Goal: Communication & Community: Answer question/provide support

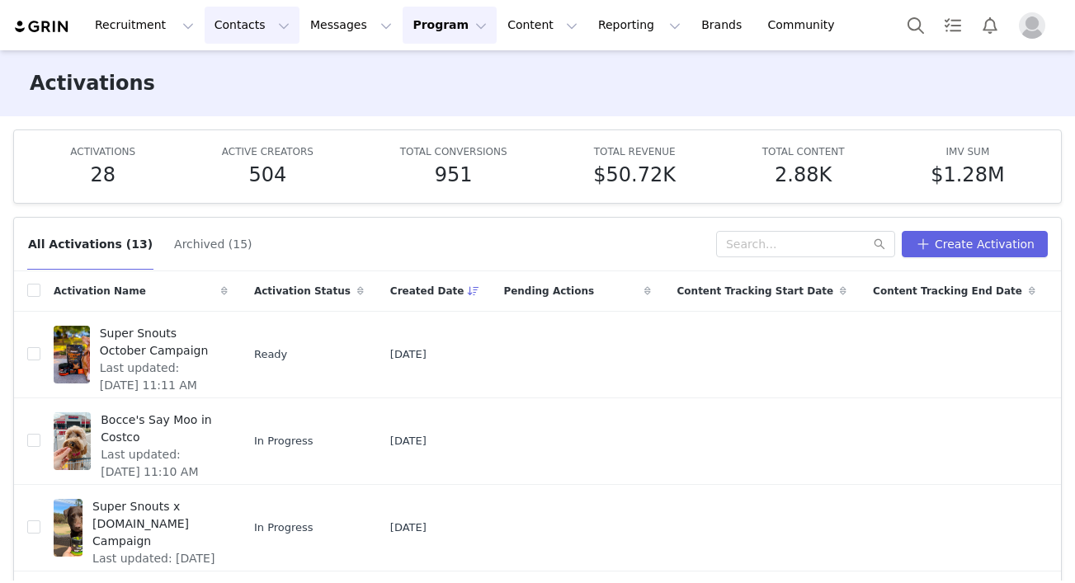
click at [209, 20] on button "Contacts Contacts" at bounding box center [252, 25] width 95 height 37
click at [232, 68] on p "Creators" at bounding box center [230, 72] width 48 height 17
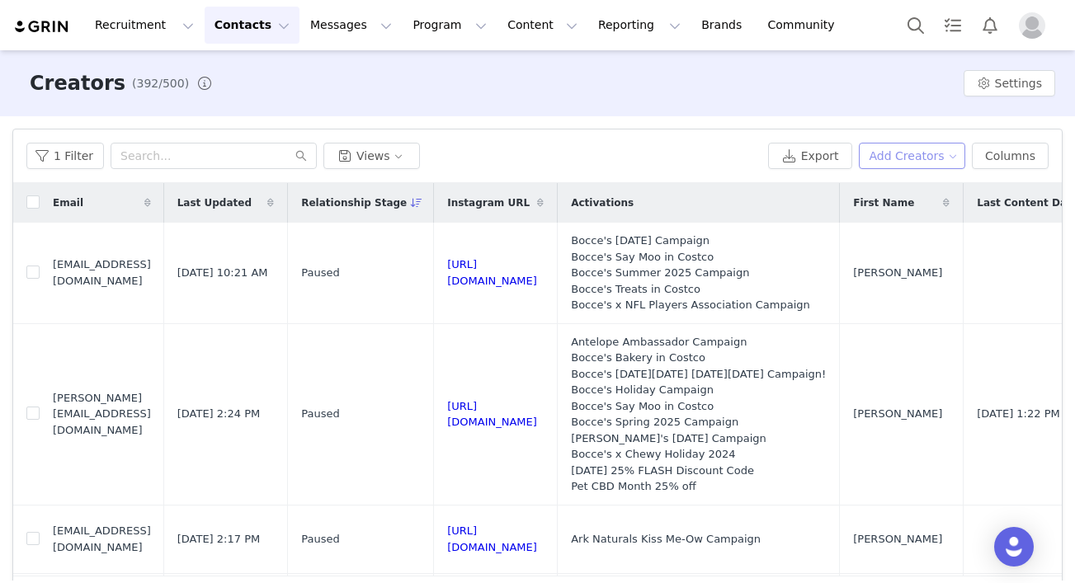
click at [941, 159] on button "Add Creators" at bounding box center [912, 156] width 107 height 26
click at [918, 189] on span "Add a Creator" at bounding box center [916, 189] width 80 height 18
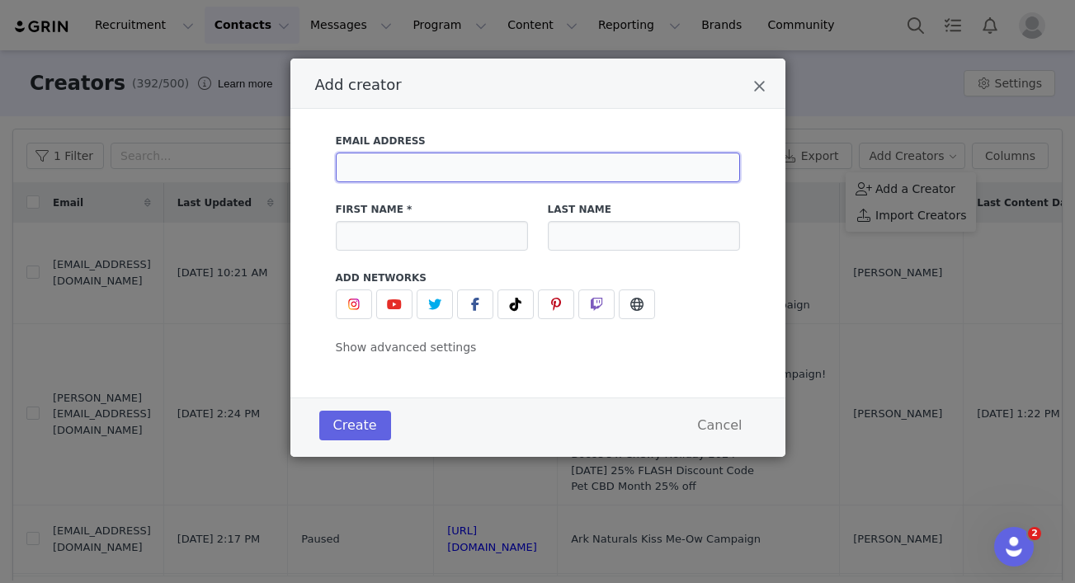
click at [424, 166] on input "Add creator" at bounding box center [538, 168] width 404 height 30
type input "[EMAIL_ADDRESS][DOMAIN_NAME]"
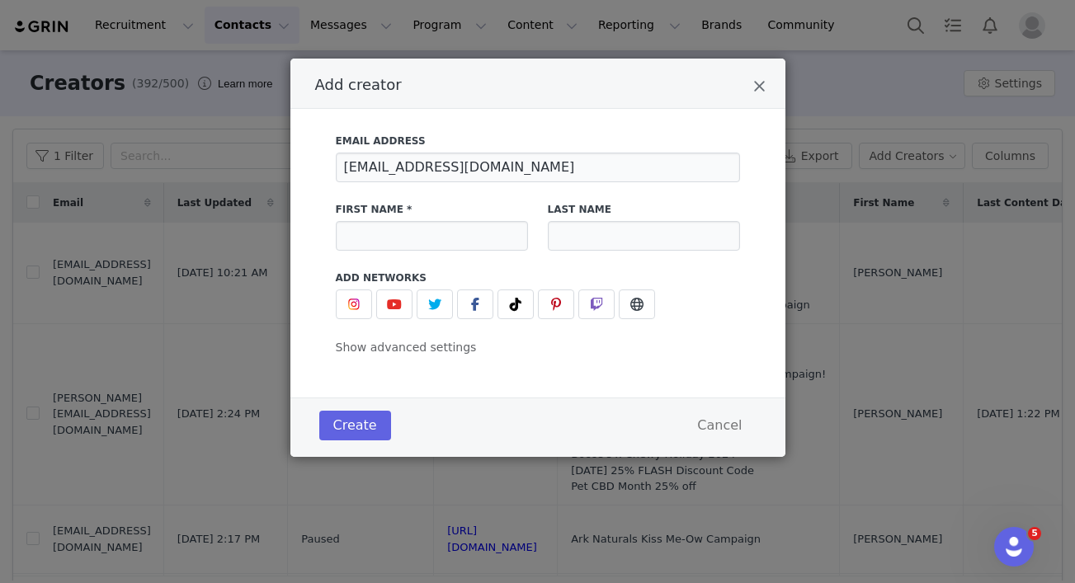
click at [388, 251] on div "First Name *" at bounding box center [432, 226] width 212 height 68
click at [380, 245] on input "Add creator" at bounding box center [432, 236] width 192 height 30
type input "Brody"
click at [345, 300] on span "Add creator" at bounding box center [354, 305] width 20 height 20
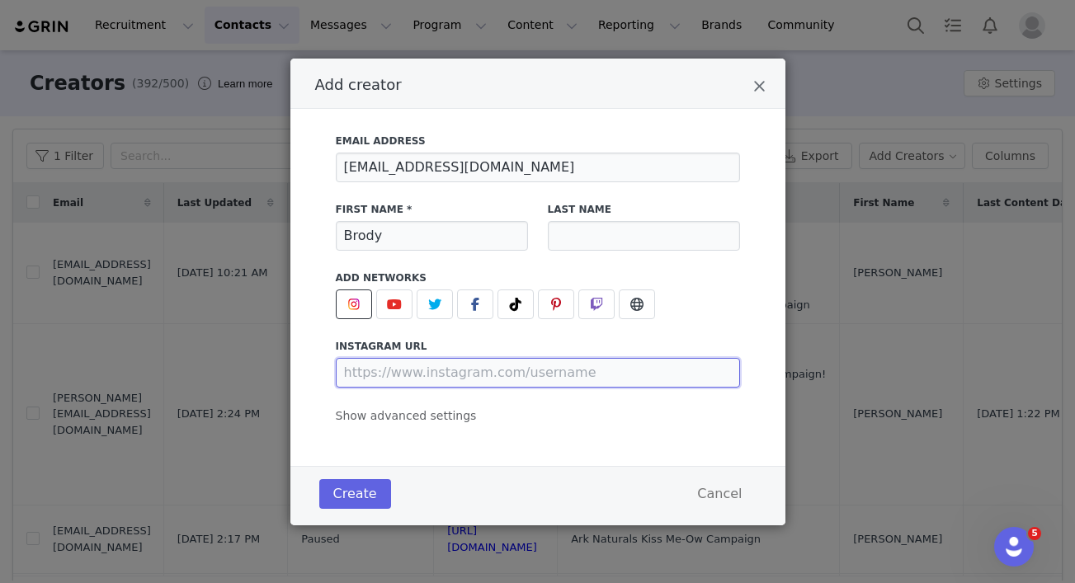
click at [441, 386] on input "Add creator" at bounding box center [538, 373] width 404 height 30
type input "[URL][DOMAIN_NAME]"
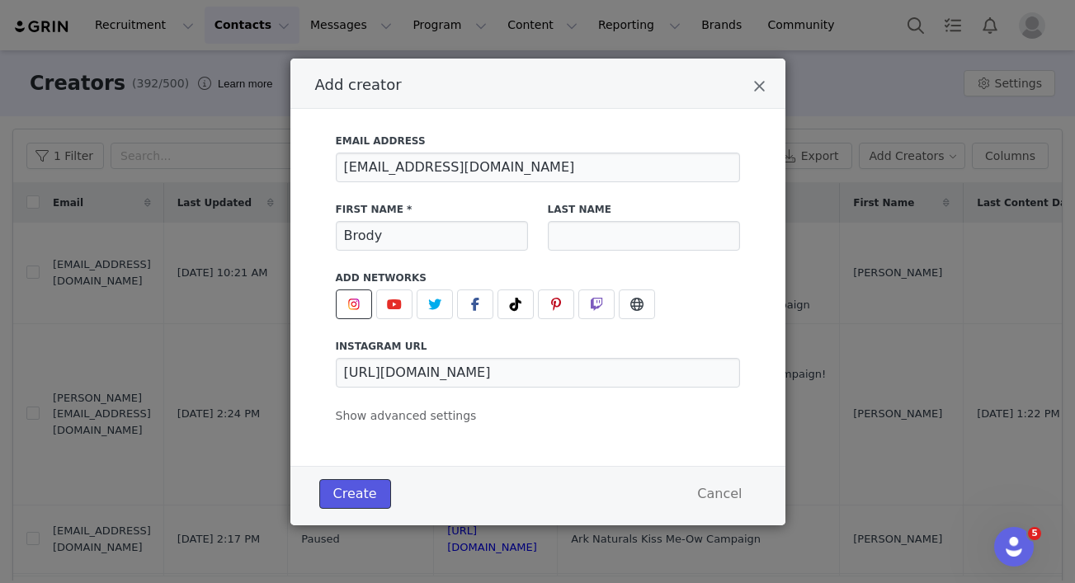
click at [364, 489] on button "Create" at bounding box center [355, 494] width 72 height 30
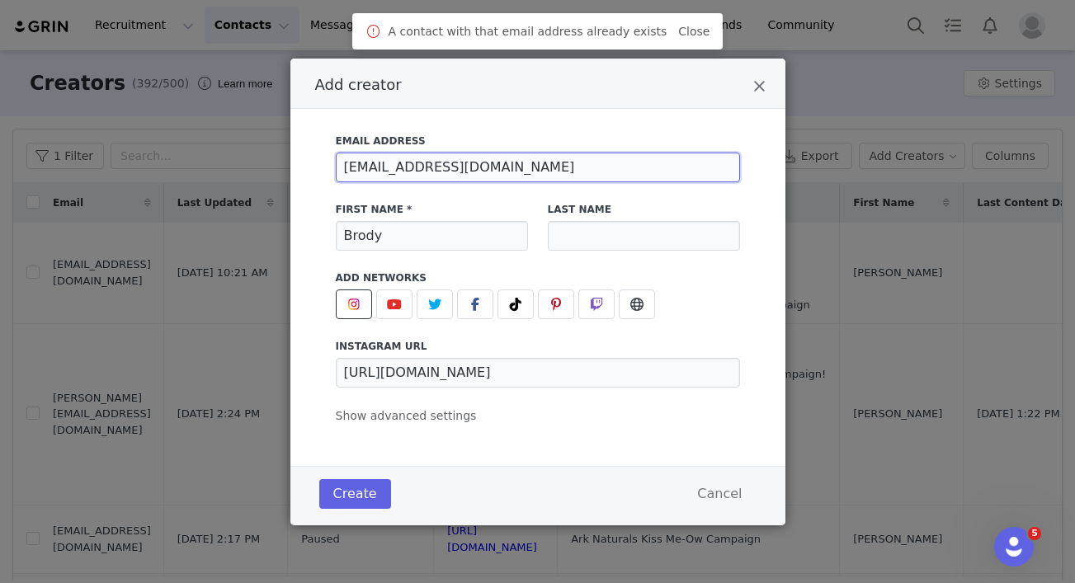
drag, startPoint x: 513, startPoint y: 167, endPoint x: 310, endPoint y: 158, distance: 203.2
click at [311, 158] on div "Email Address [EMAIL_ADDRESS][DOMAIN_NAME] First Name * [PERSON_NAME] Last Name…" at bounding box center [537, 287] width 495 height 357
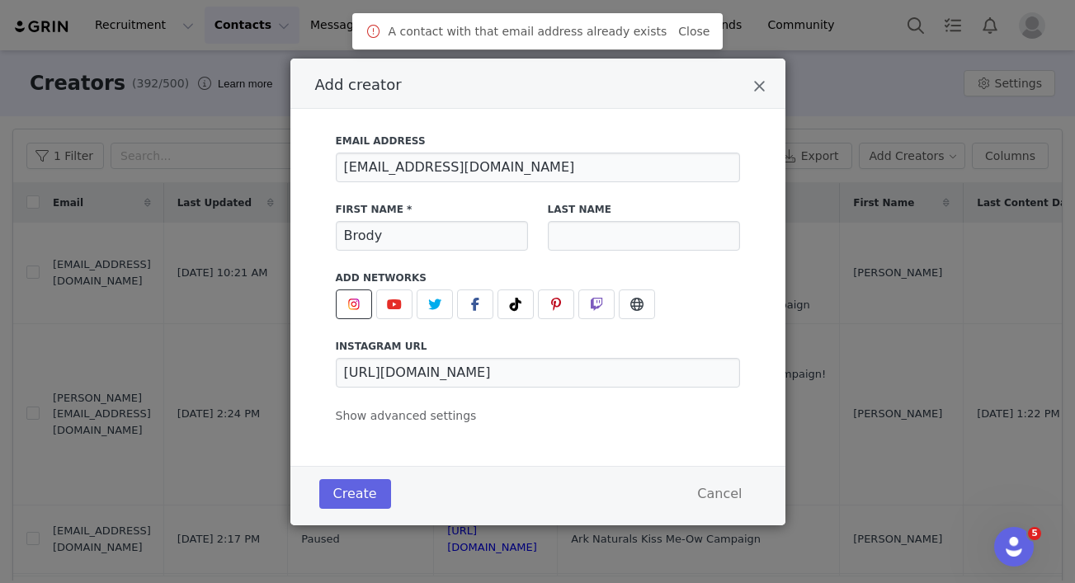
click at [761, 73] on div "Add creator" at bounding box center [537, 84] width 495 height 50
click at [761, 80] on icon "Close" at bounding box center [759, 86] width 12 height 17
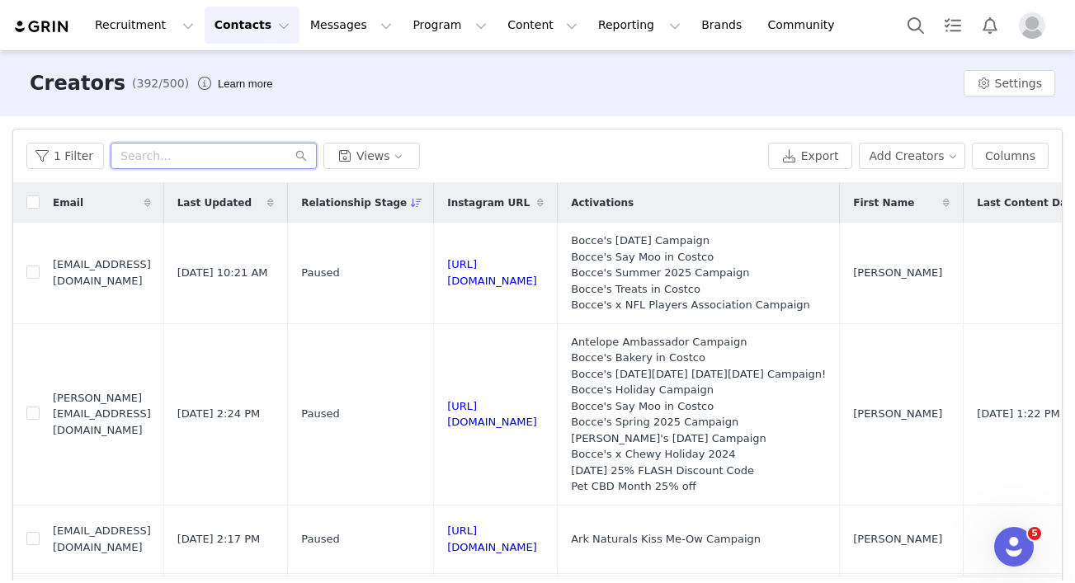
click at [201, 155] on input "text" at bounding box center [214, 156] width 206 height 26
paste input "[EMAIL_ADDRESS][DOMAIN_NAME]"
type input "[EMAIL_ADDRESS][DOMAIN_NAME]"
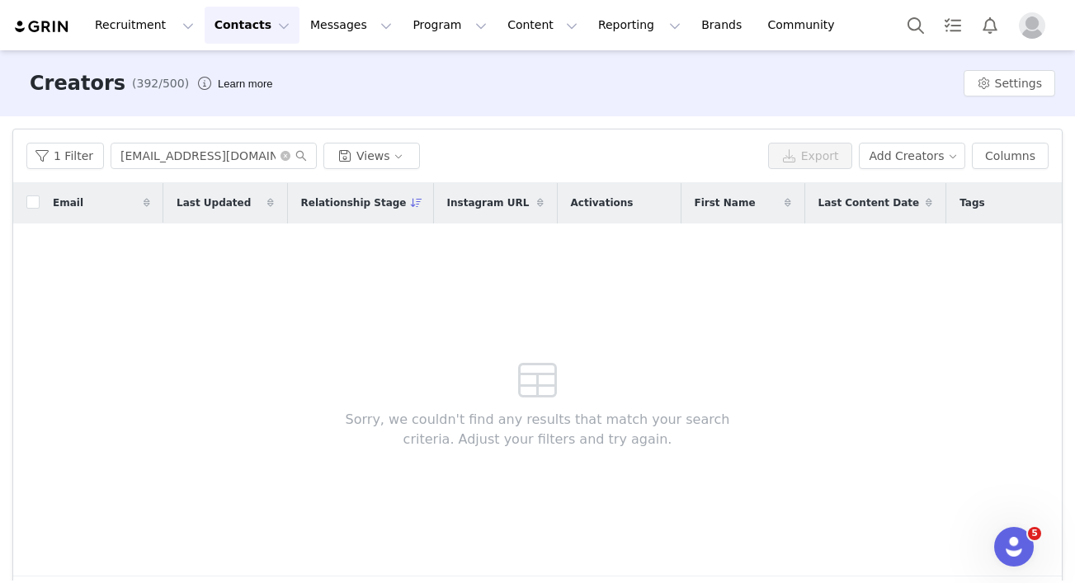
click at [239, 27] on button "Contacts Contacts" at bounding box center [252, 25] width 95 height 37
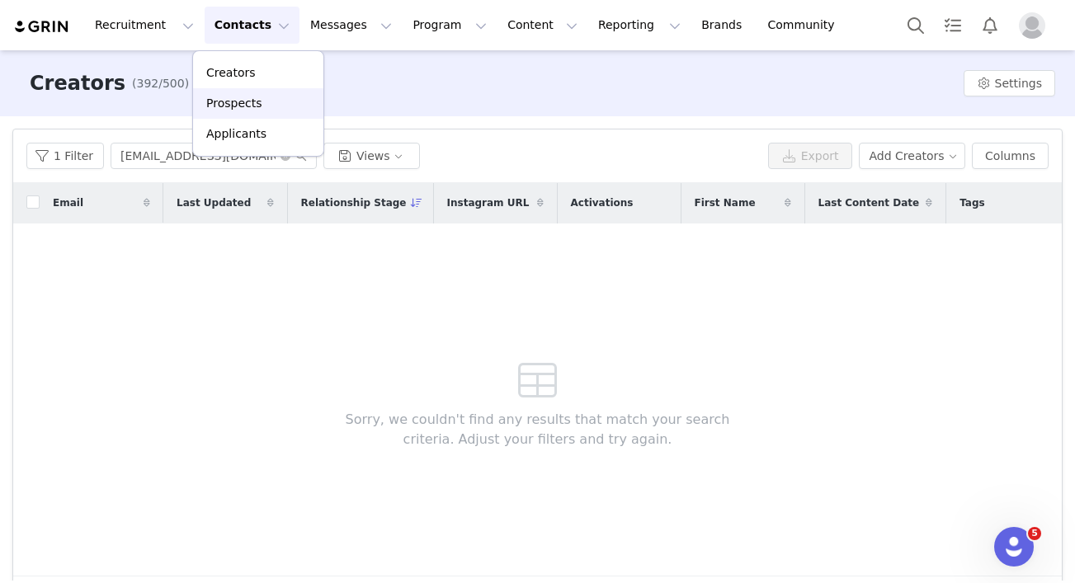
click at [243, 106] on p "Prospects" at bounding box center [233, 103] width 55 height 17
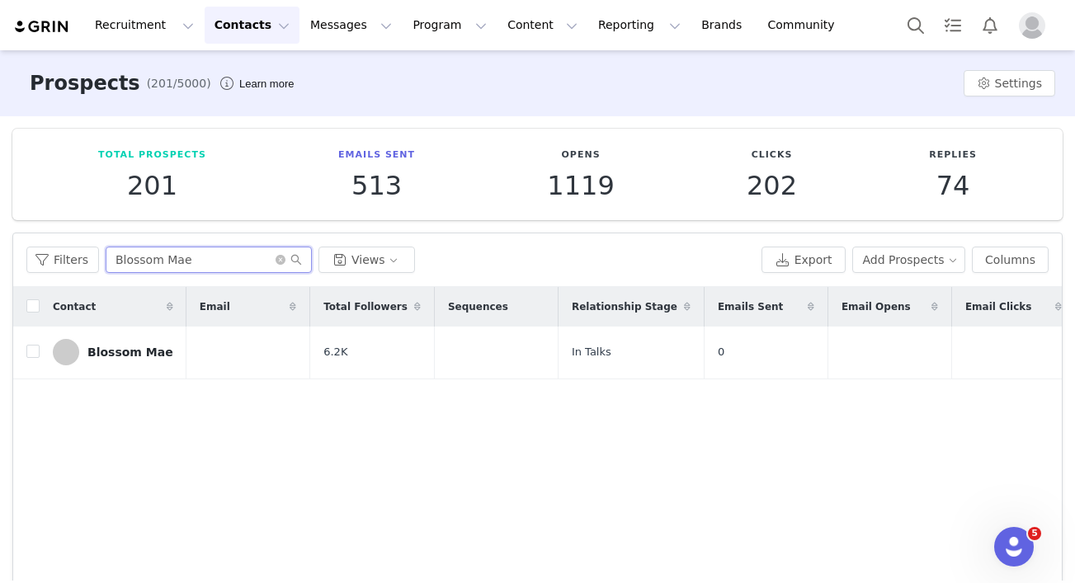
click at [173, 259] on input "Blossom Mae" at bounding box center [209, 260] width 206 height 26
paste input "[EMAIL_ADDRESS][DOMAIN_NAME]"
type input "[EMAIL_ADDRESS][DOMAIN_NAME]"
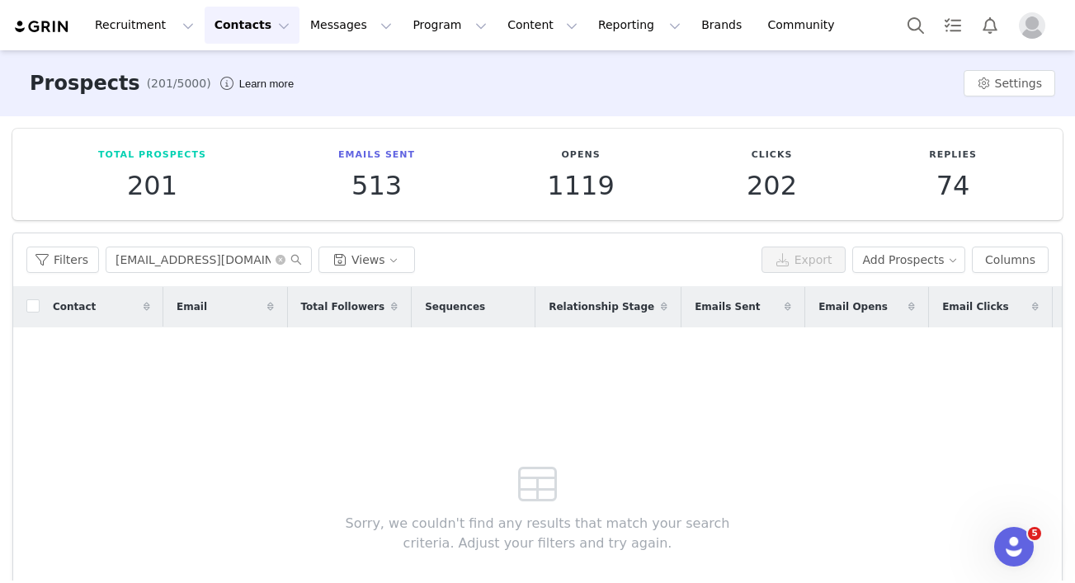
click at [259, 28] on button "Contacts Contacts" at bounding box center [252, 25] width 95 height 37
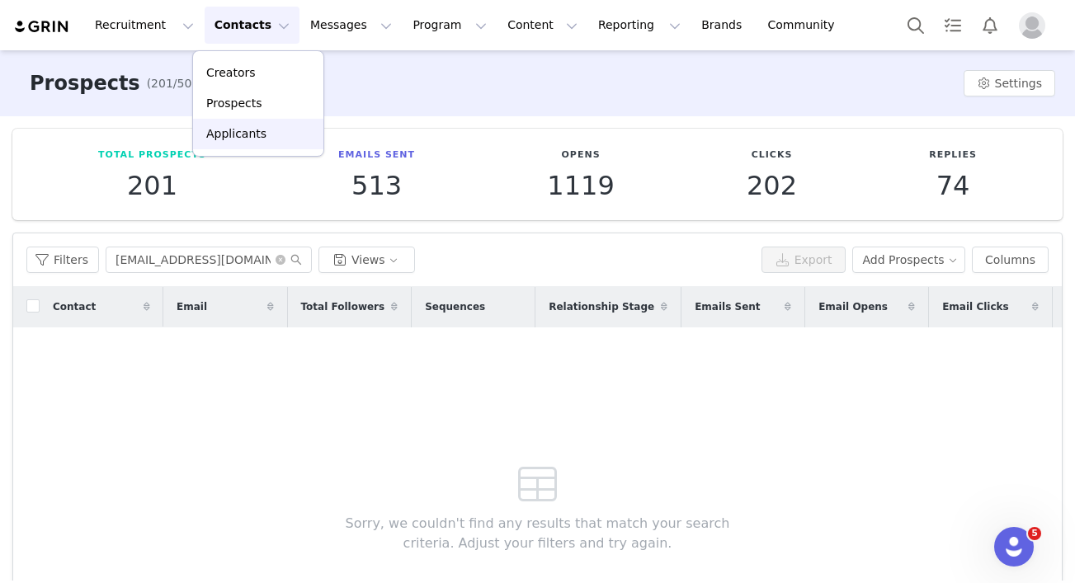
click at [242, 139] on p "Applicants" at bounding box center [236, 133] width 60 height 17
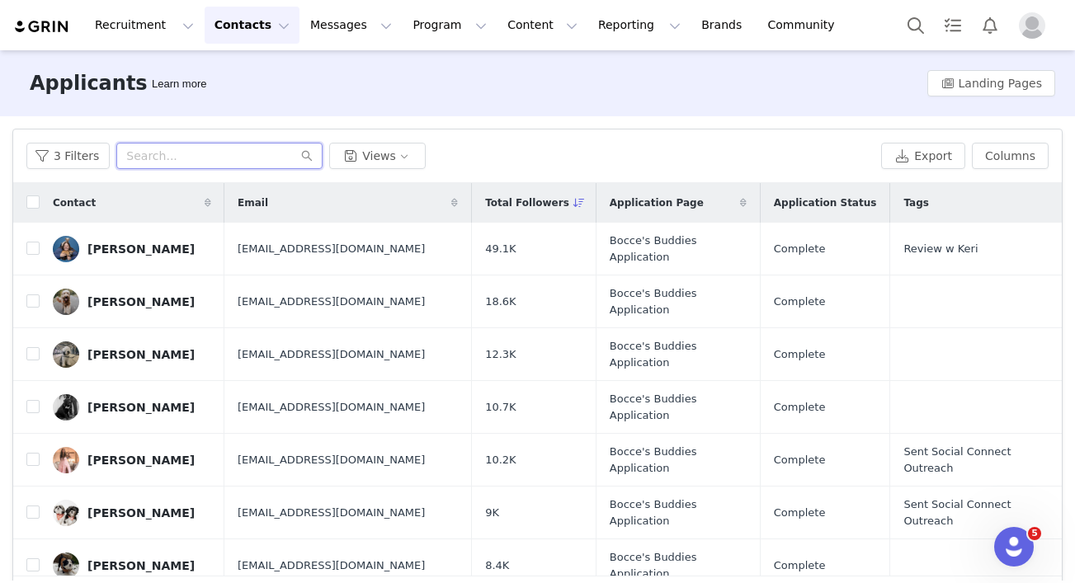
click at [217, 160] on input "text" at bounding box center [219, 156] width 206 height 26
paste input "[EMAIL_ADDRESS][DOMAIN_NAME]"
type input "[EMAIL_ADDRESS][DOMAIN_NAME]"
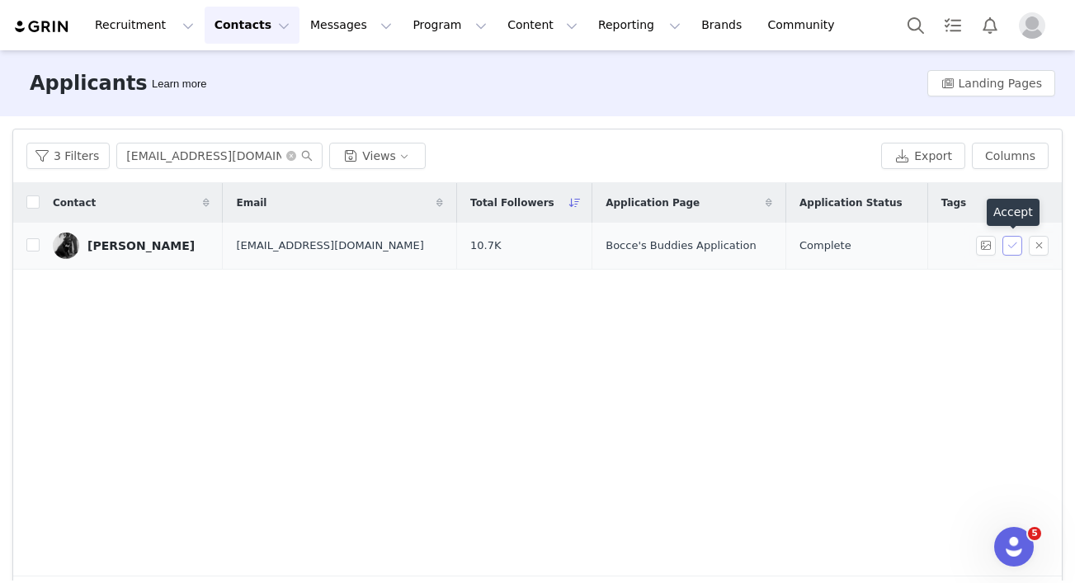
click at [1017, 246] on button "button" at bounding box center [1013, 246] width 20 height 20
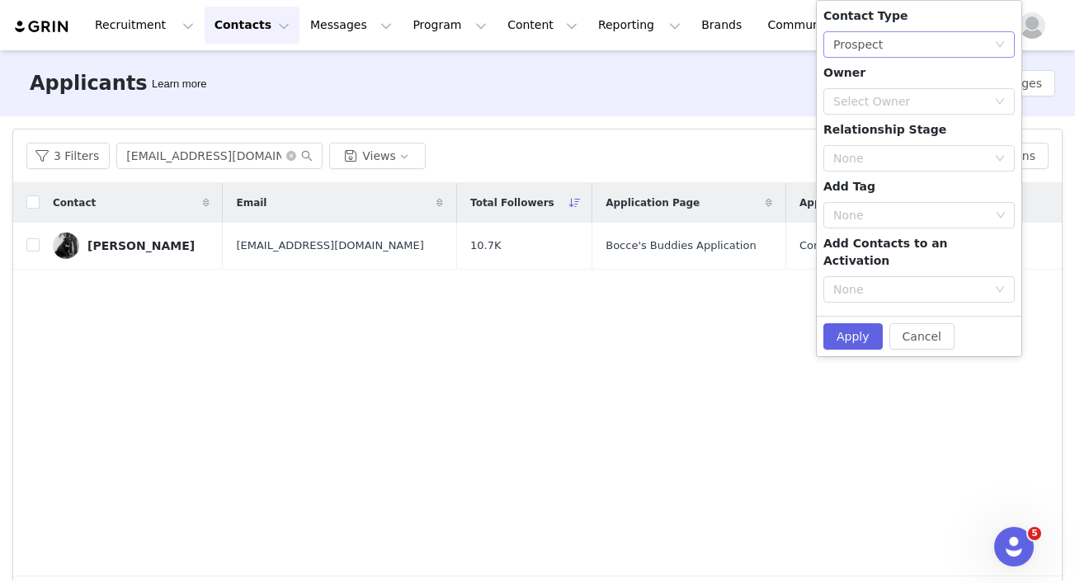
click at [878, 45] on div "Prospect" at bounding box center [858, 44] width 50 height 25
click at [876, 98] on li "Creator" at bounding box center [919, 104] width 191 height 26
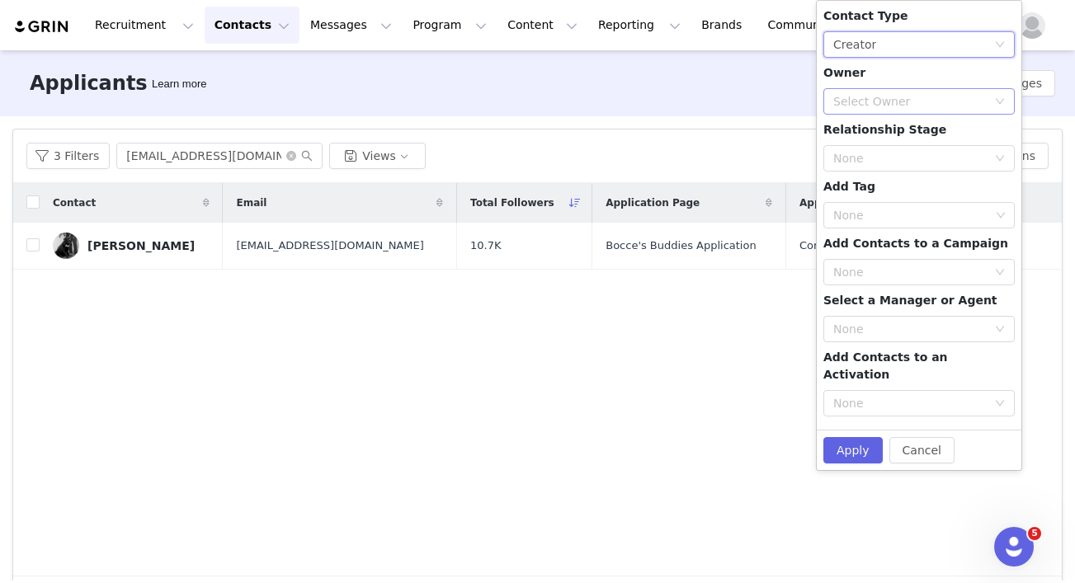
click at [876, 97] on div "Select Owner" at bounding box center [909, 101] width 153 height 17
click at [873, 168] on li "[PERSON_NAME]" at bounding box center [919, 161] width 191 height 26
click at [872, 150] on div "None" at bounding box center [909, 158] width 153 height 17
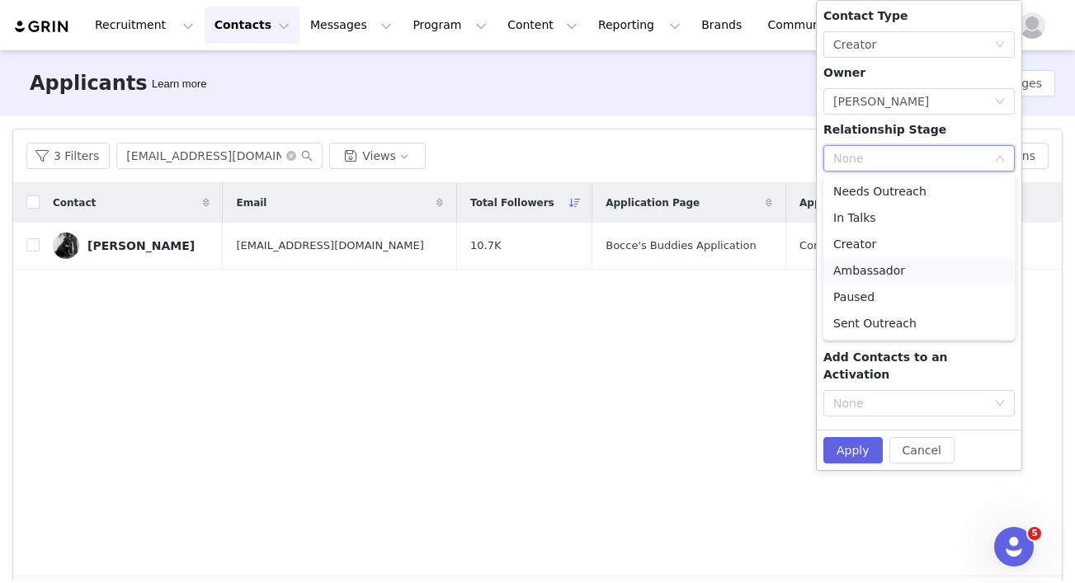
click at [863, 271] on li "Ambassador" at bounding box center [919, 270] width 191 height 26
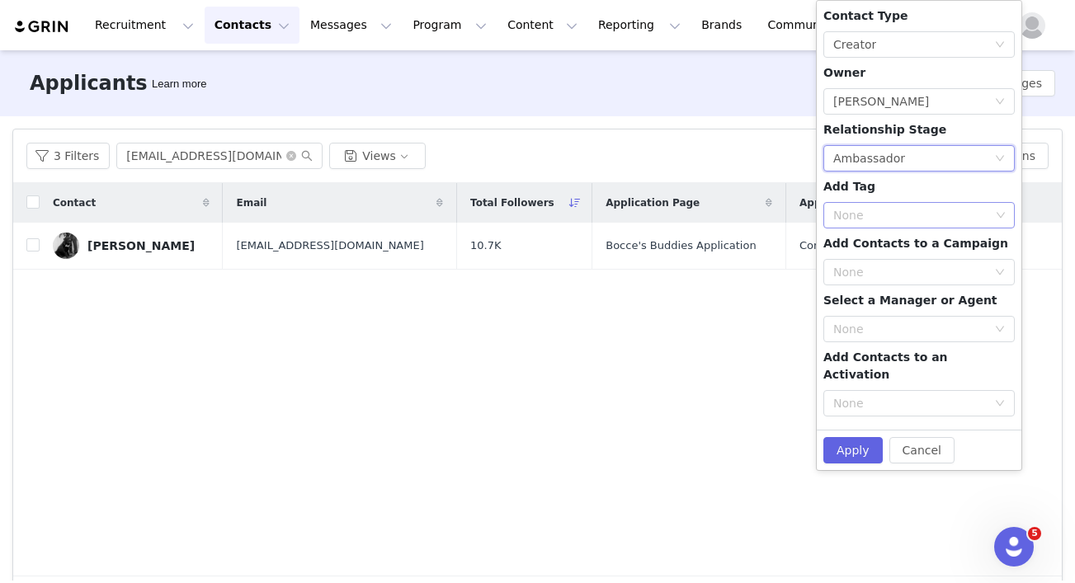
click at [861, 217] on div "None" at bounding box center [911, 215] width 157 height 17
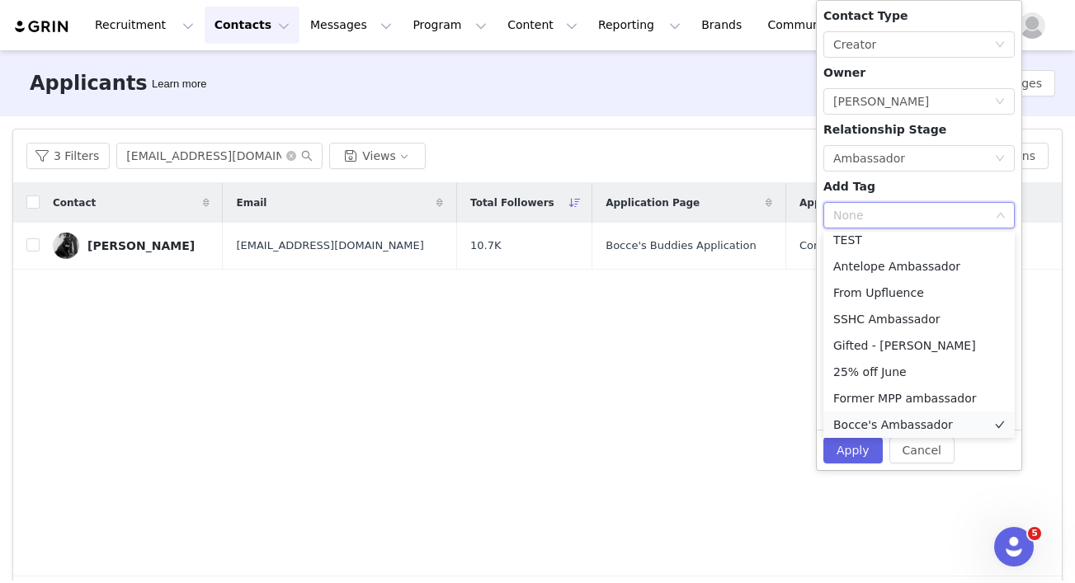
click at [857, 425] on li "Bocce's Ambassador" at bounding box center [919, 425] width 191 height 26
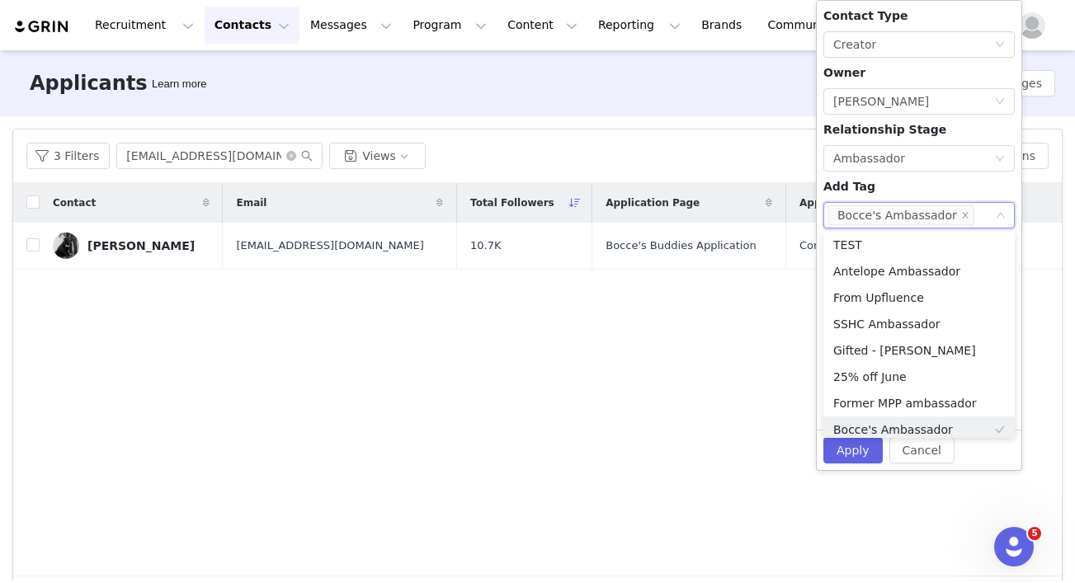
click at [912, 189] on div "Contact Type None Creator Owner Select Owner [PERSON_NAME] Relationship Stage N…" at bounding box center [919, 215] width 191 height 416
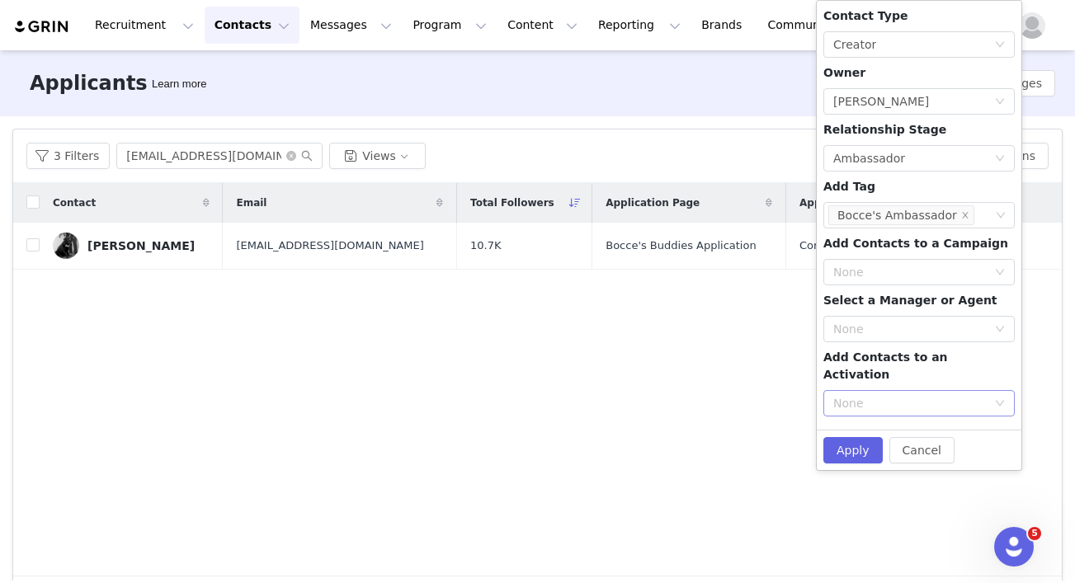
click at [872, 395] on div "None" at bounding box center [909, 403] width 153 height 17
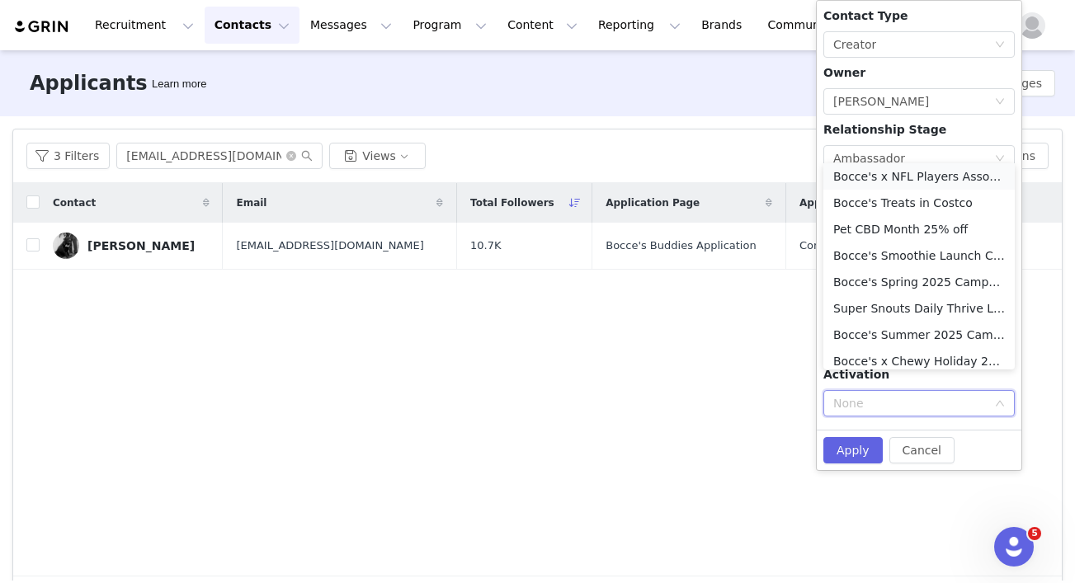
click at [911, 171] on li "Bocce's x NFL Players Association Campaign" at bounding box center [919, 176] width 191 height 26
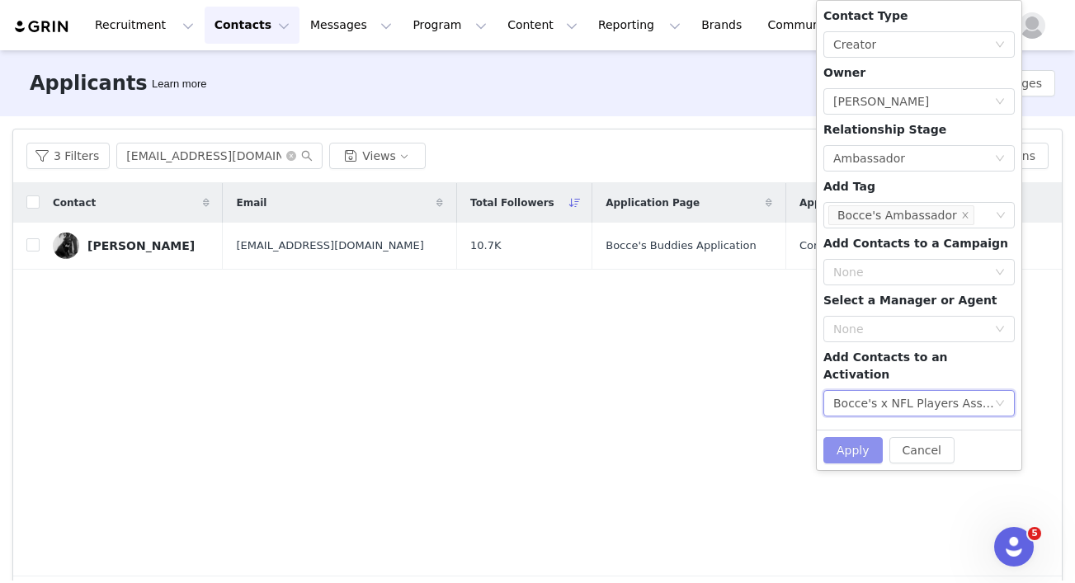
click at [847, 437] on button "Apply" at bounding box center [853, 450] width 59 height 26
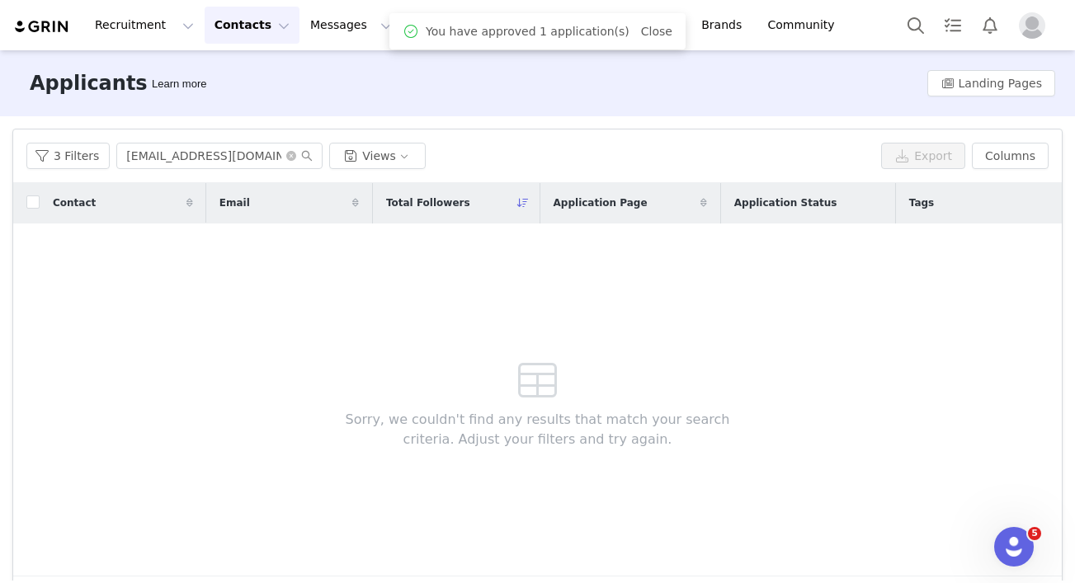
click at [253, 17] on button "Contacts Contacts" at bounding box center [252, 25] width 95 height 37
click at [248, 69] on p "Creators" at bounding box center [231, 72] width 50 height 17
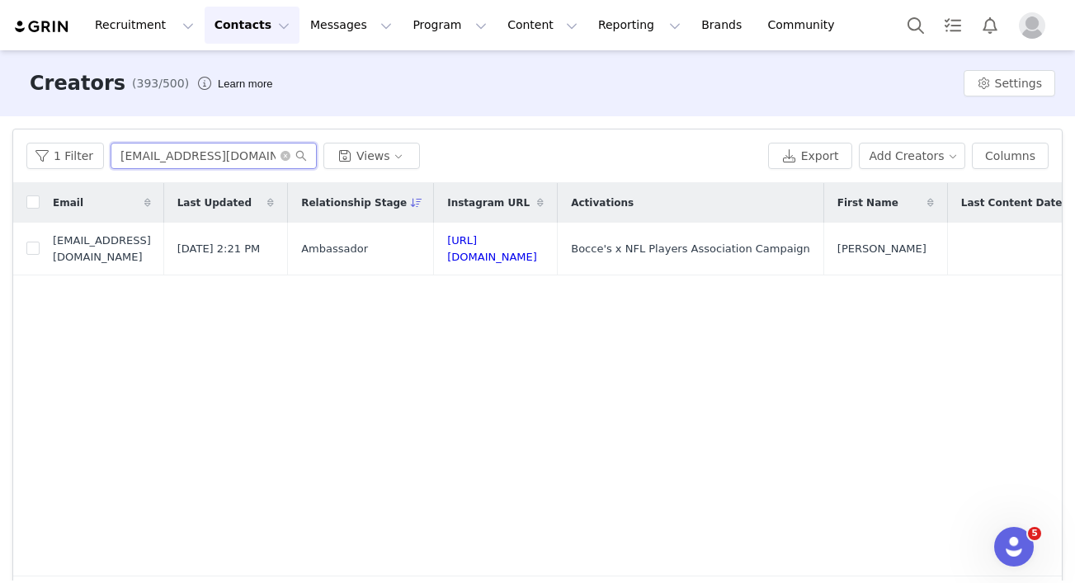
click at [195, 158] on input "[EMAIL_ADDRESS][DOMAIN_NAME]" at bounding box center [214, 156] width 206 height 26
click at [194, 158] on input "[EMAIL_ADDRESS][DOMAIN_NAME]" at bounding box center [214, 156] width 206 height 26
click at [1012, 254] on button "button" at bounding box center [1013, 249] width 20 height 20
click at [1032, 243] on button "button" at bounding box center [1039, 249] width 20 height 20
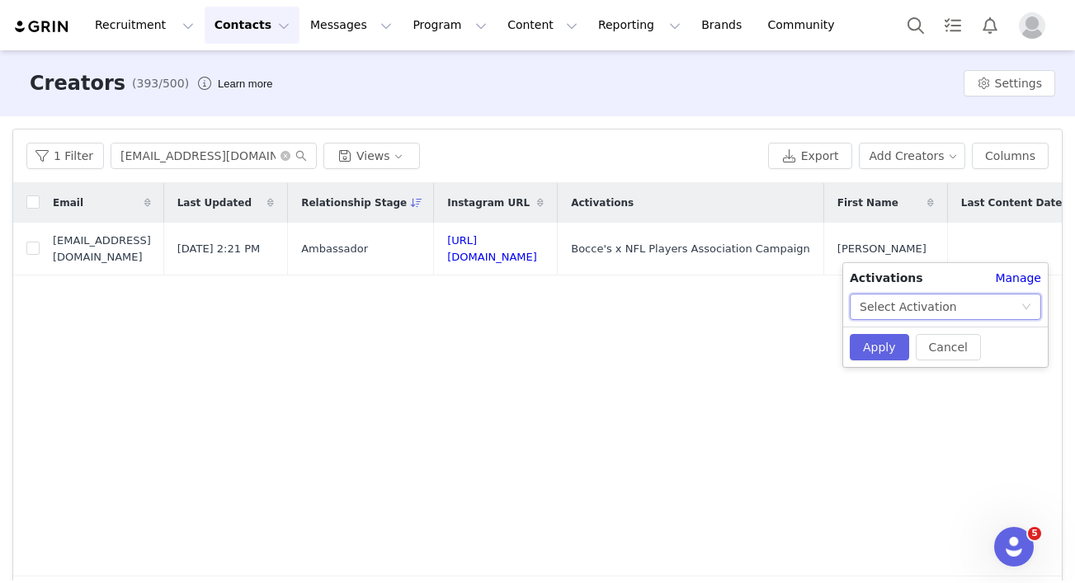
click at [914, 317] on div "Select Activation" at bounding box center [908, 307] width 97 height 25
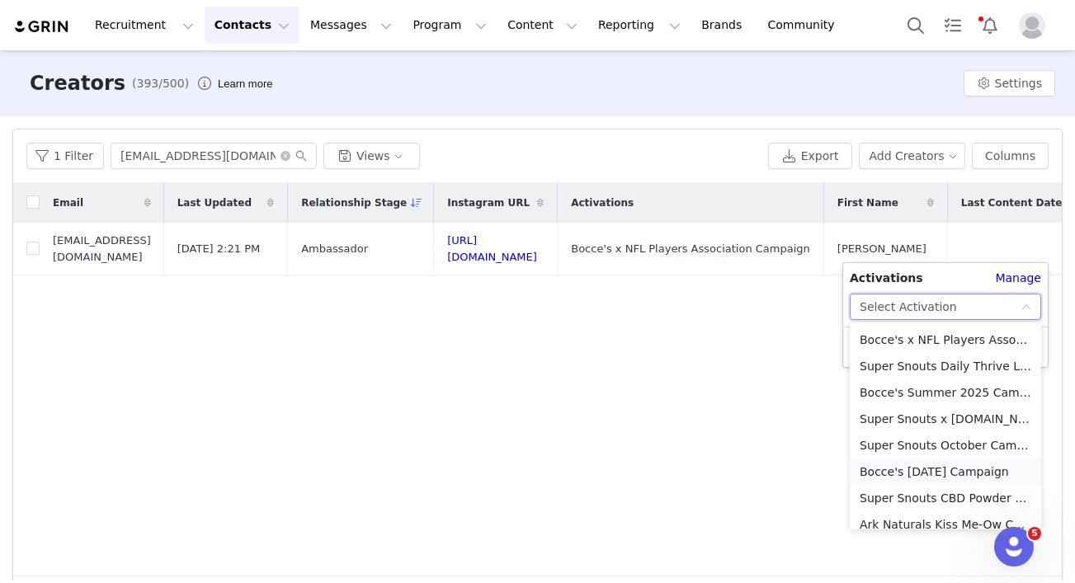
click at [904, 474] on li "Bocce's [DATE] Campaign" at bounding box center [945, 472] width 191 height 26
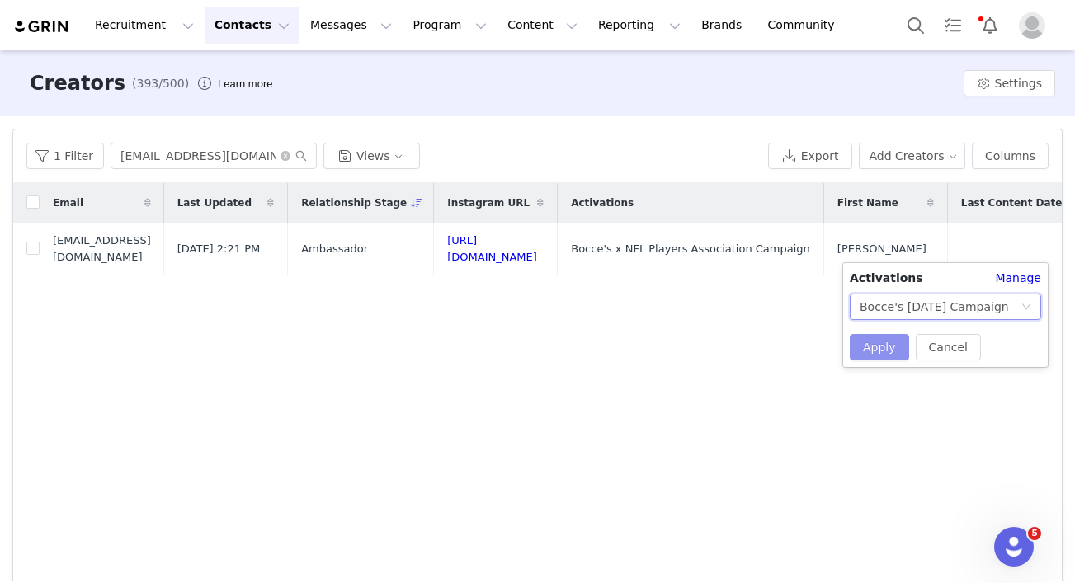
click at [902, 347] on button "Apply" at bounding box center [879, 347] width 59 height 26
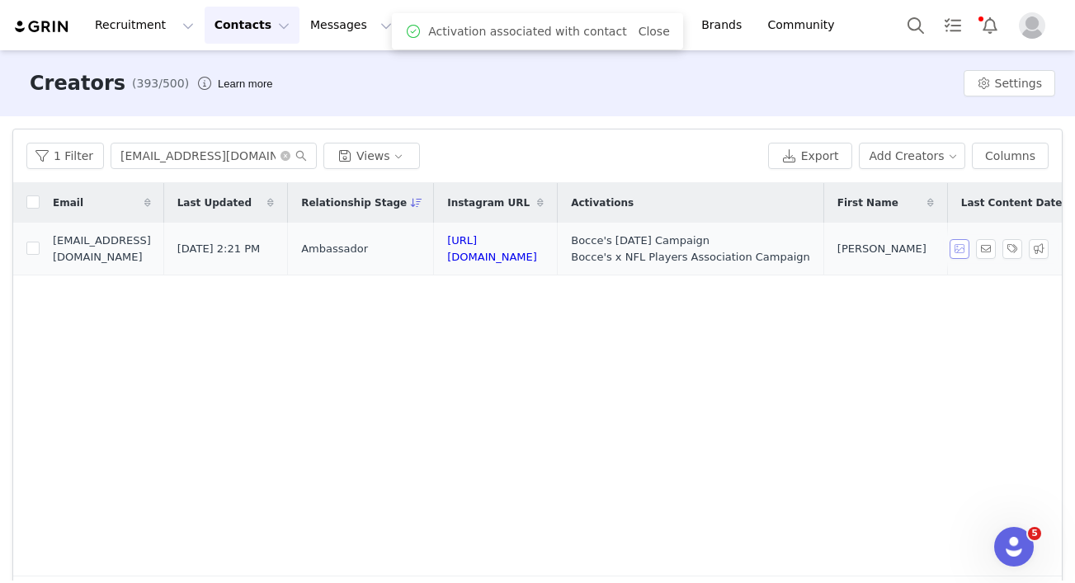
click at [964, 247] on button "button" at bounding box center [960, 249] width 20 height 20
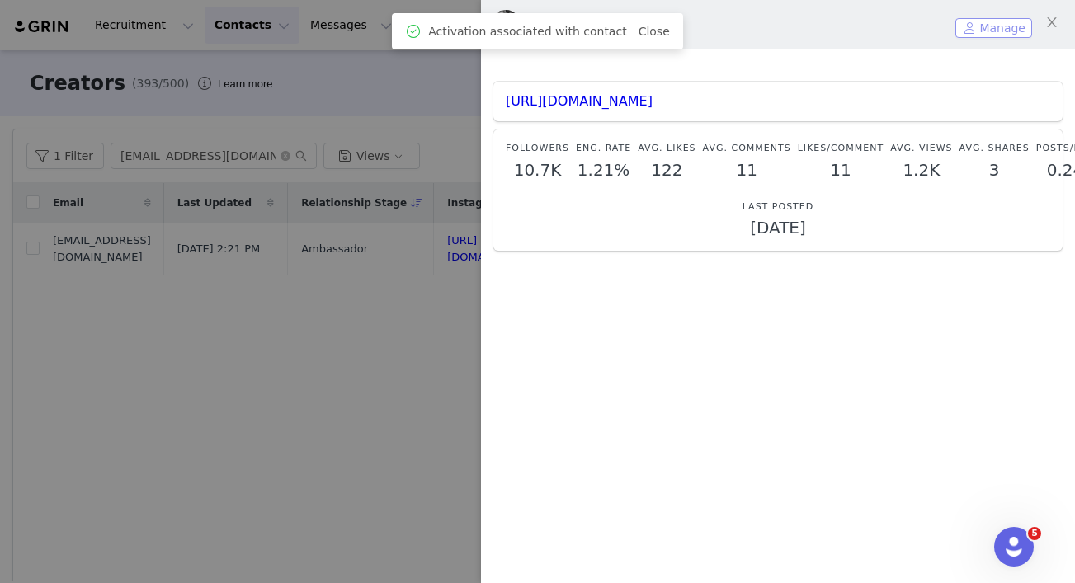
click at [974, 32] on button "Manage" at bounding box center [994, 28] width 77 height 20
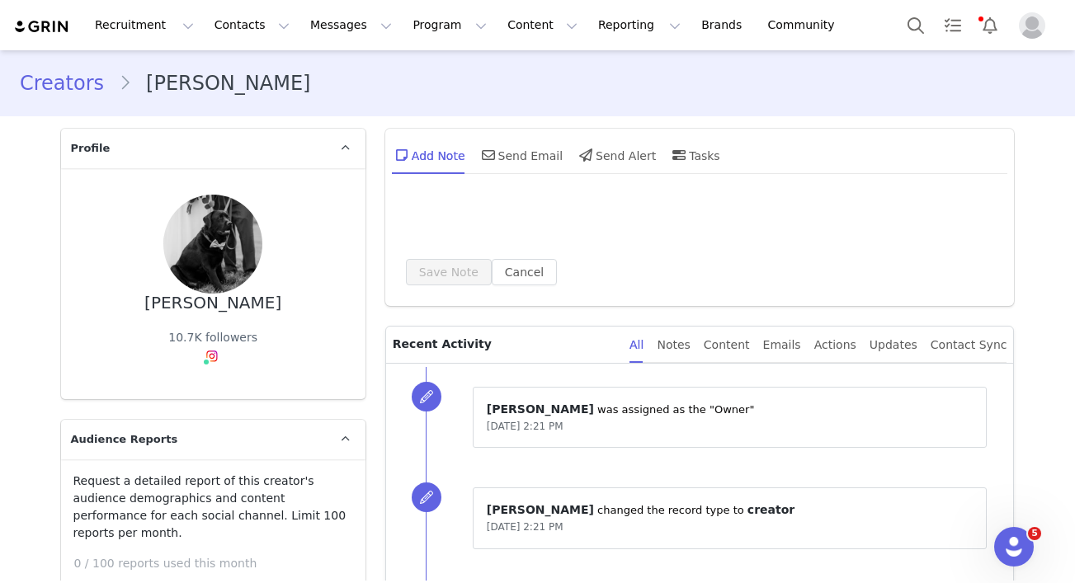
type input "+1 ([GEOGRAPHIC_DATA])"
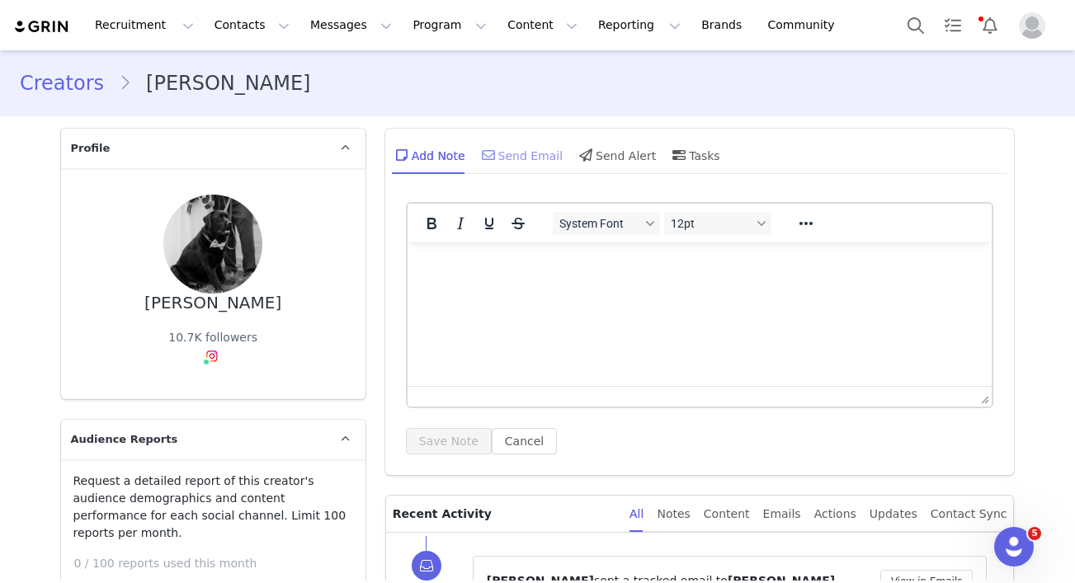
click at [501, 151] on div "Send Email" at bounding box center [521, 155] width 85 height 40
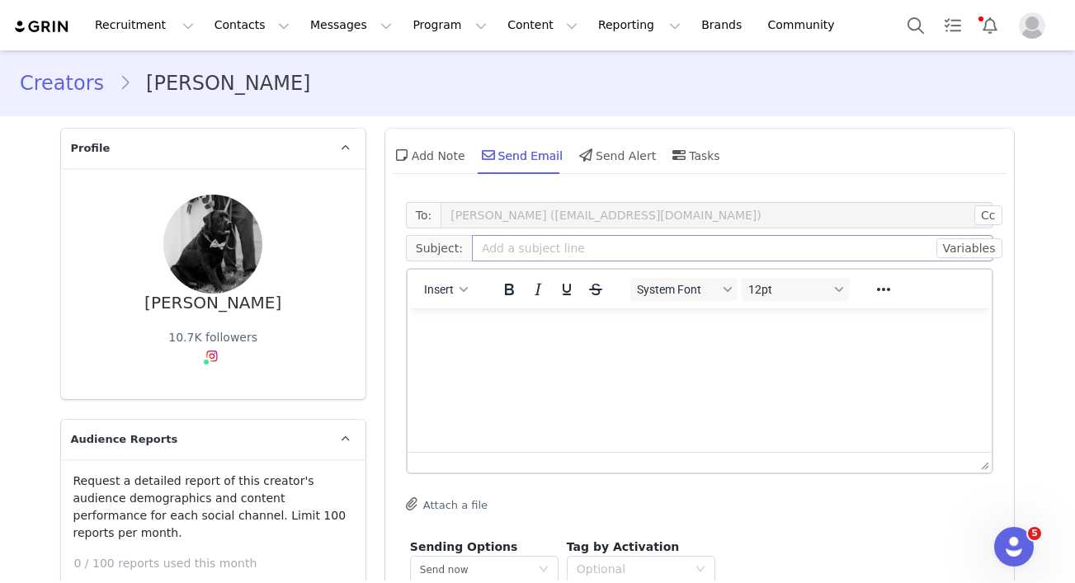
scroll to position [78, 0]
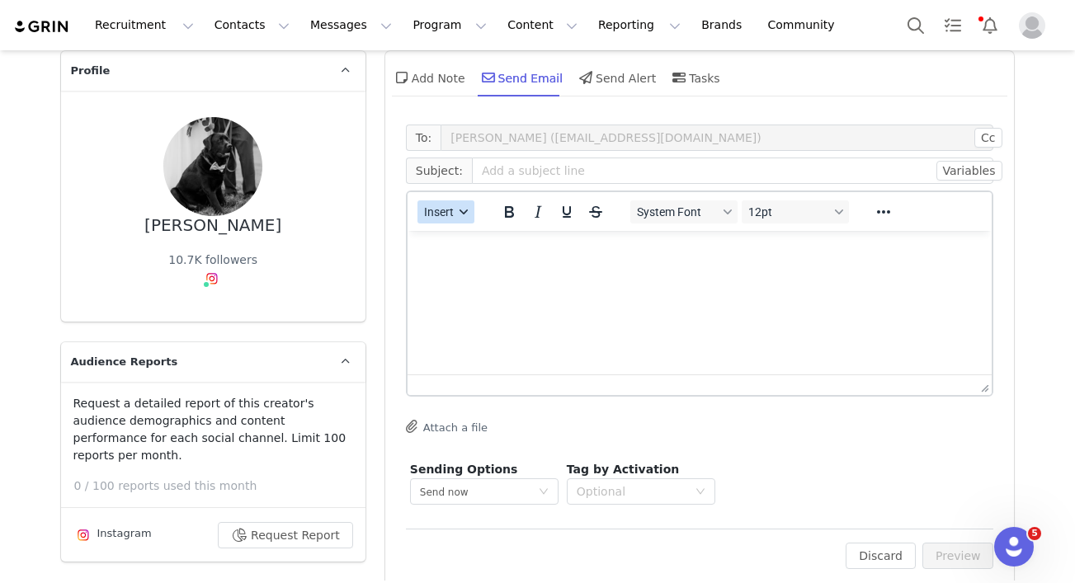
click at [450, 215] on span "Insert" at bounding box center [439, 211] width 30 height 13
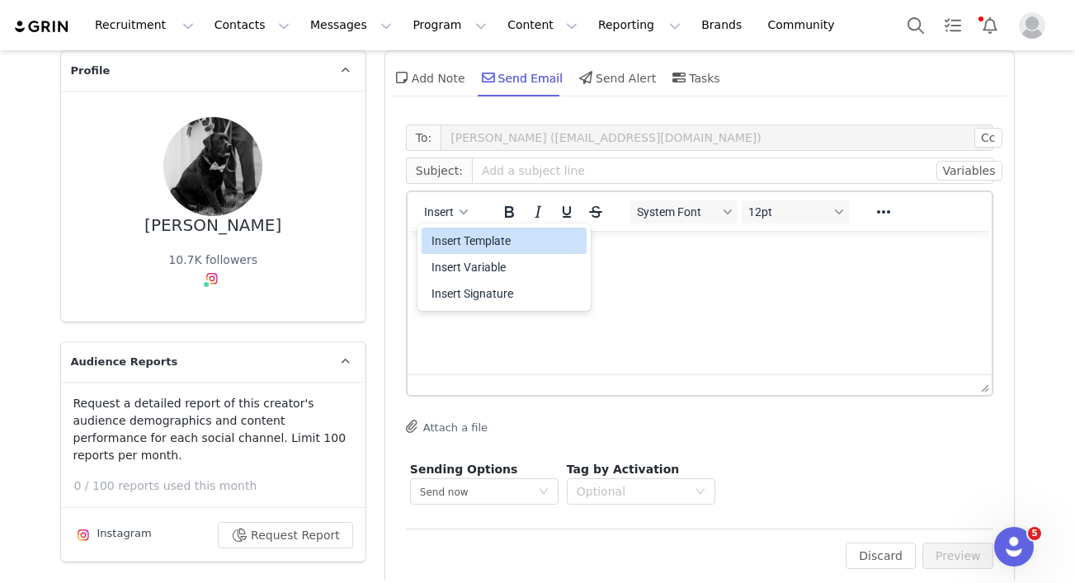
click at [458, 243] on div "Insert Template" at bounding box center [506, 241] width 149 height 20
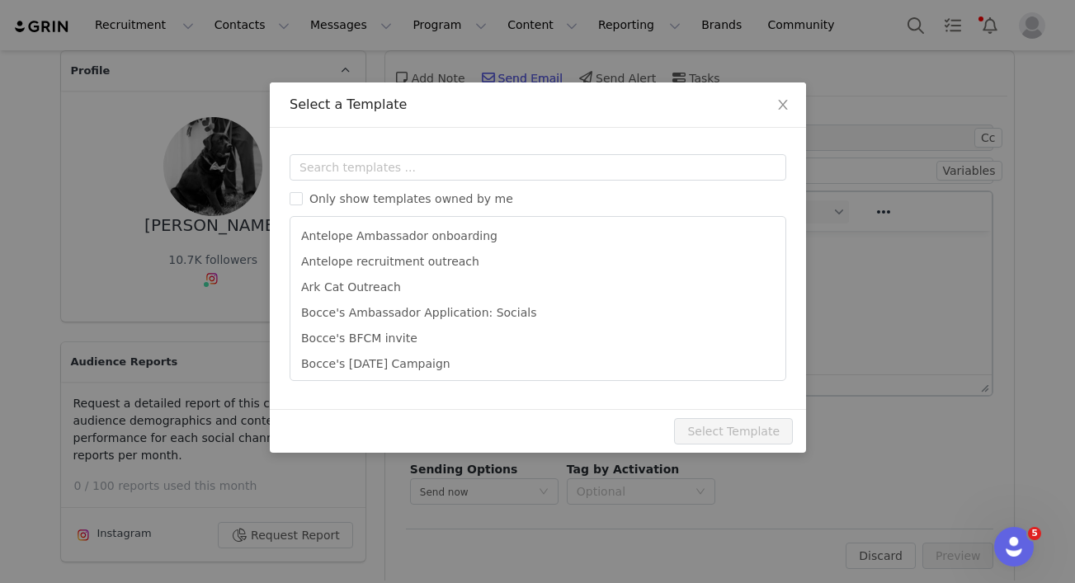
scroll to position [0, 0]
click at [397, 163] on input "text" at bounding box center [538, 167] width 497 height 26
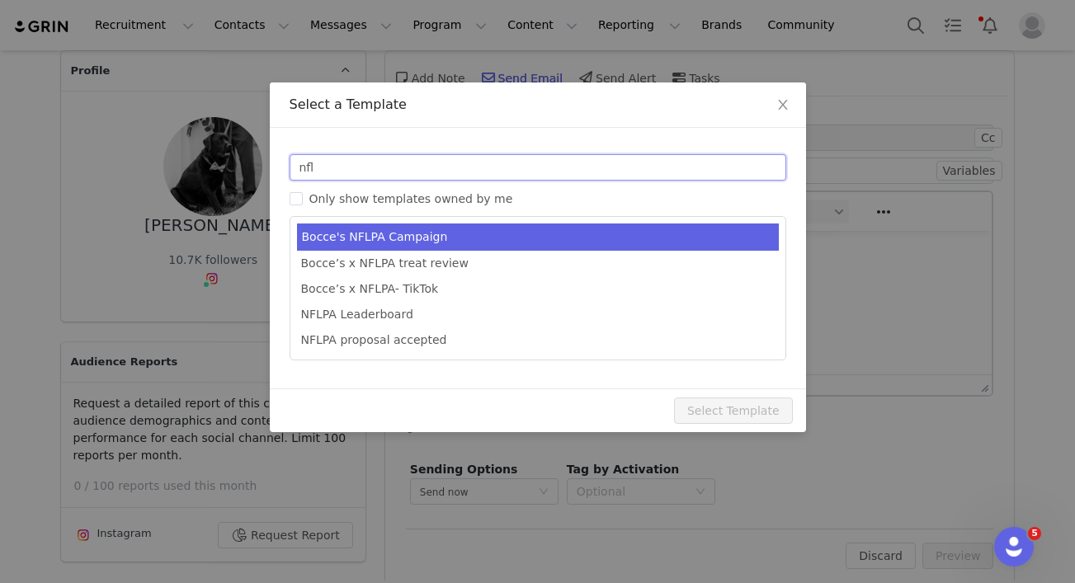
type input "nfl"
click at [462, 239] on li "Bocce's NFLPA Campaign" at bounding box center [538, 237] width 482 height 27
type input "Join the Bocce’s x NFL Players Association Campaign 🏈"
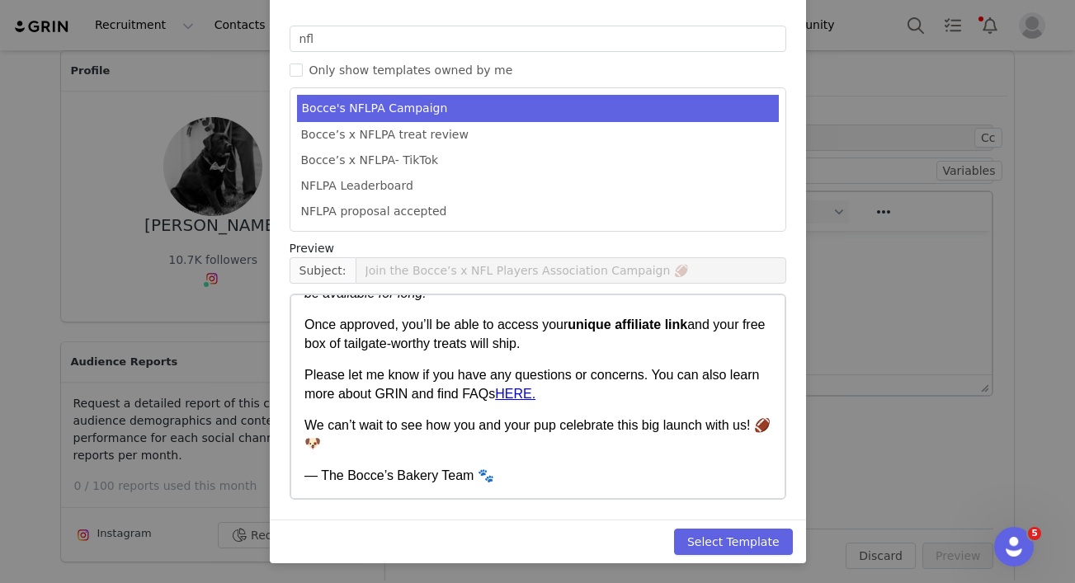
scroll to position [129, 0]
click at [723, 544] on button "Select Template" at bounding box center [733, 542] width 119 height 26
type input "Join the Bocce’s x NFL Players Association Campaign 🏈"
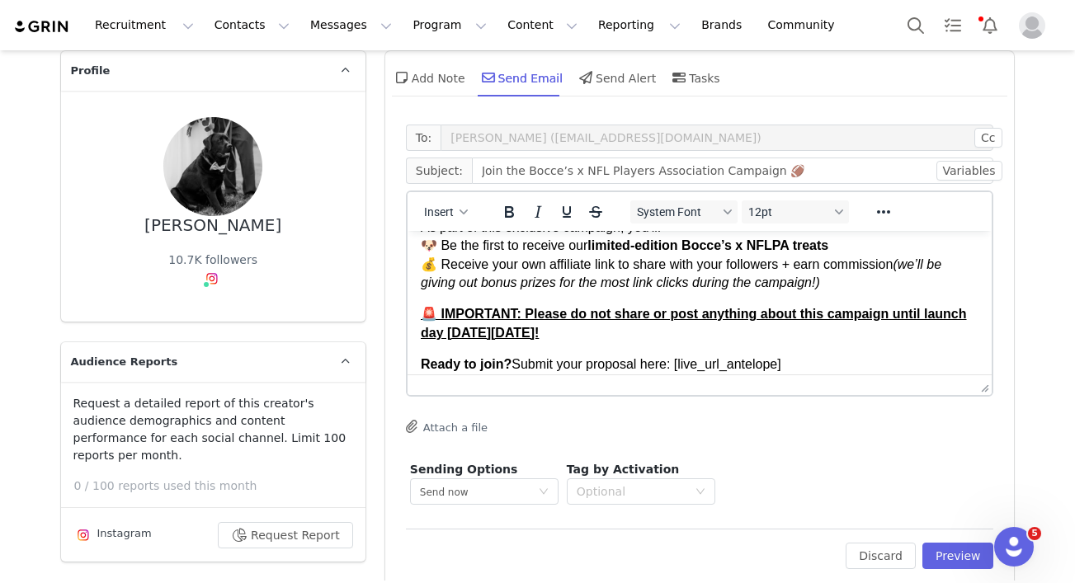
scroll to position [196, 0]
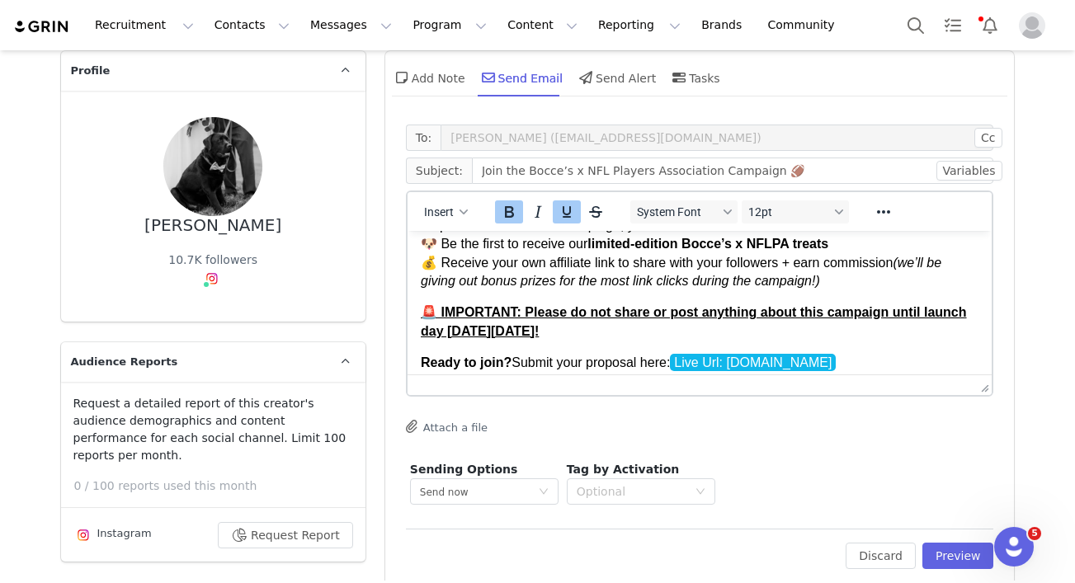
drag, startPoint x: 641, startPoint y: 336, endPoint x: 378, endPoint y: 312, distance: 264.3
click at [407, 312] on html "Hi First Name , We’re teaming up with the NFL Players Association to kick off s…" at bounding box center [699, 317] width 585 height 565
drag, startPoint x: 660, startPoint y: 337, endPoint x: 406, endPoint y: 318, distance: 254.9
click at [407, 318] on html "Hi First Name , We’re teaming up with the NFL Players Association to kick off s…" at bounding box center [699, 317] width 585 height 565
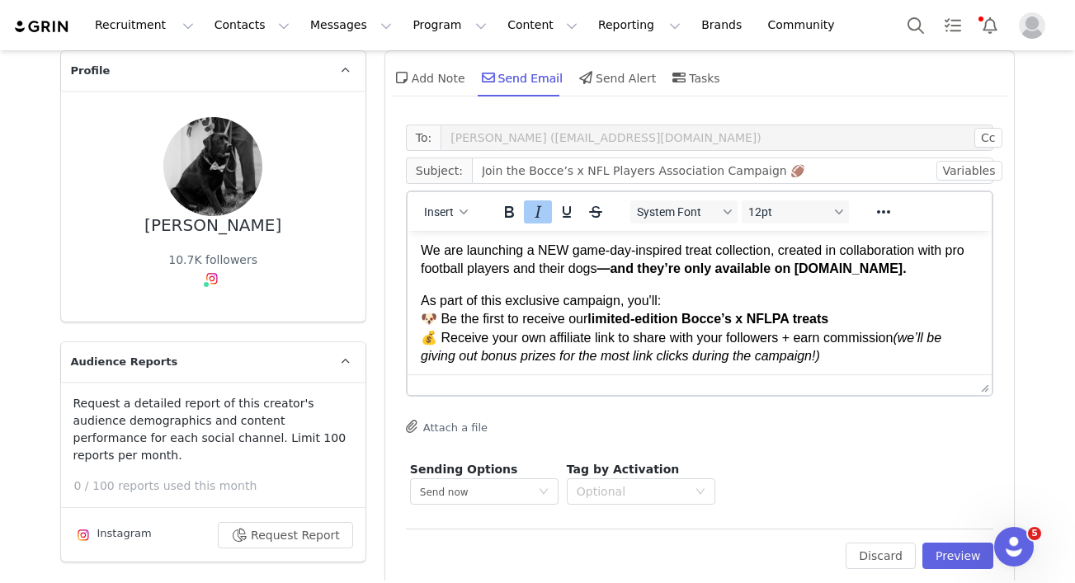
scroll to position [0, 0]
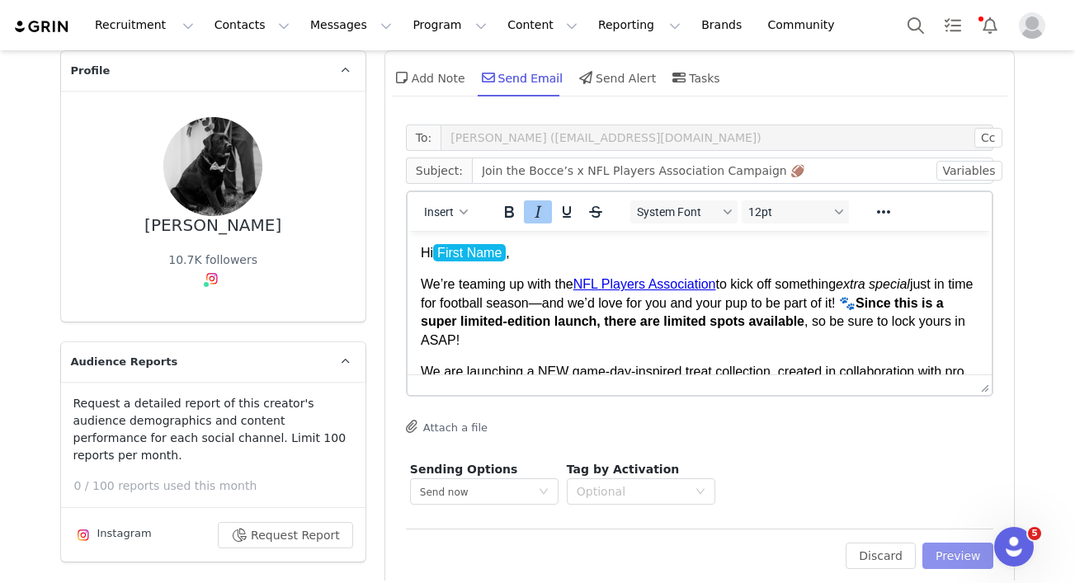
click at [948, 547] on button "Preview" at bounding box center [959, 556] width 72 height 26
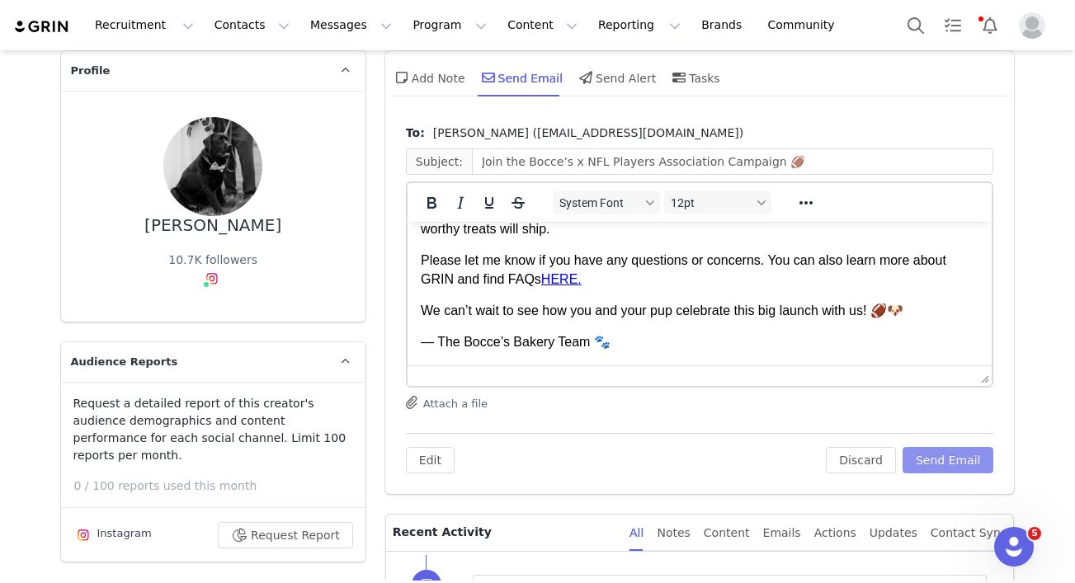
scroll to position [389, 0]
click at [969, 460] on button "Send Email" at bounding box center [949, 460] width 92 height 26
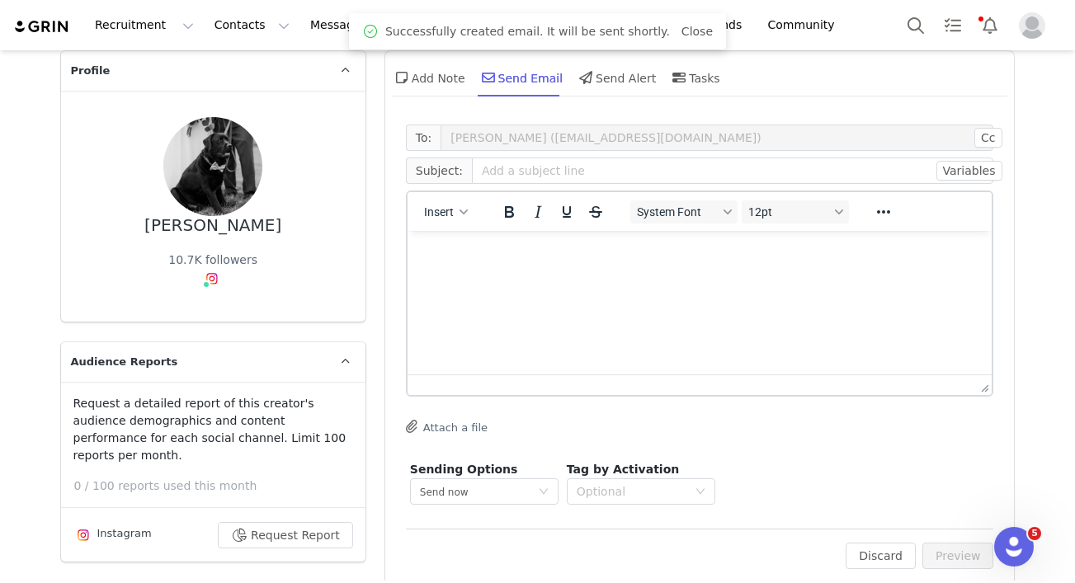
scroll to position [0, 0]
click at [453, 217] on span "Insert" at bounding box center [439, 211] width 30 height 13
click at [465, 256] on div "Insert Variable" at bounding box center [504, 267] width 165 height 26
select select
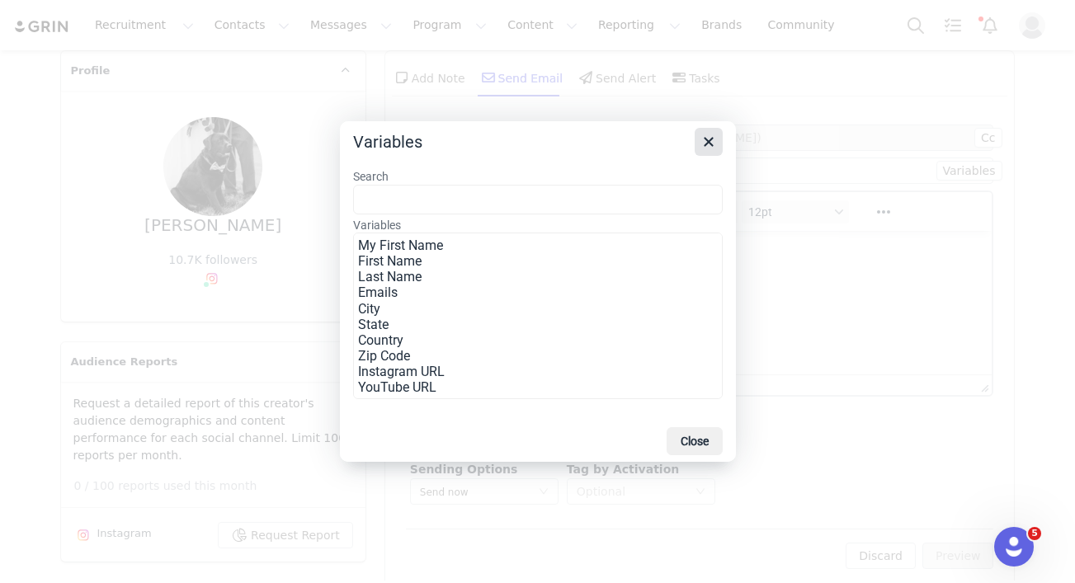
click at [707, 144] on icon "Close" at bounding box center [708, 142] width 9 height 9
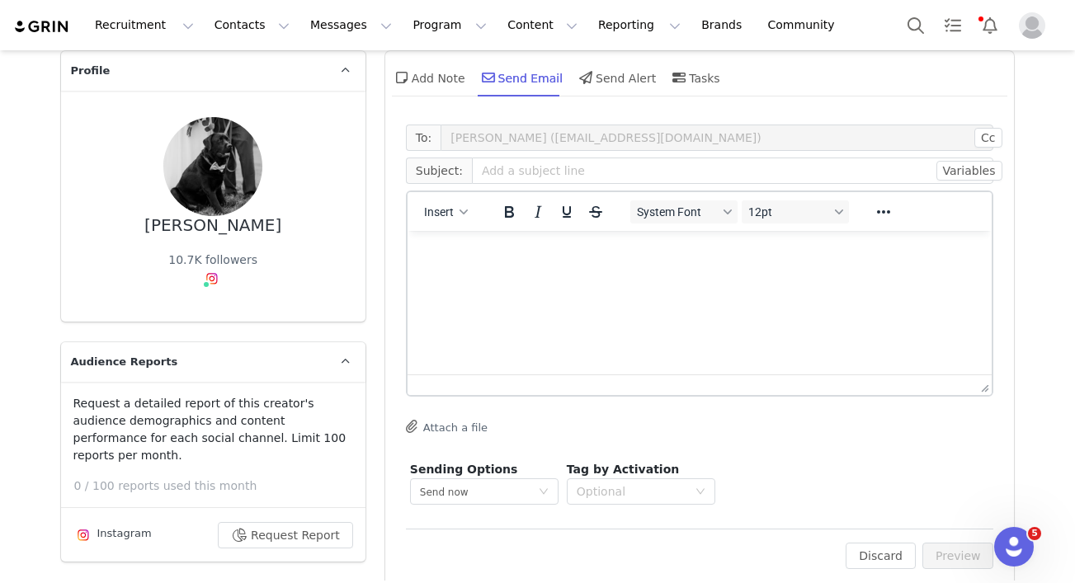
click at [432, 224] on div "Insert" at bounding box center [447, 212] width 78 height 32
click at [459, 211] on div "button" at bounding box center [463, 212] width 13 height 8
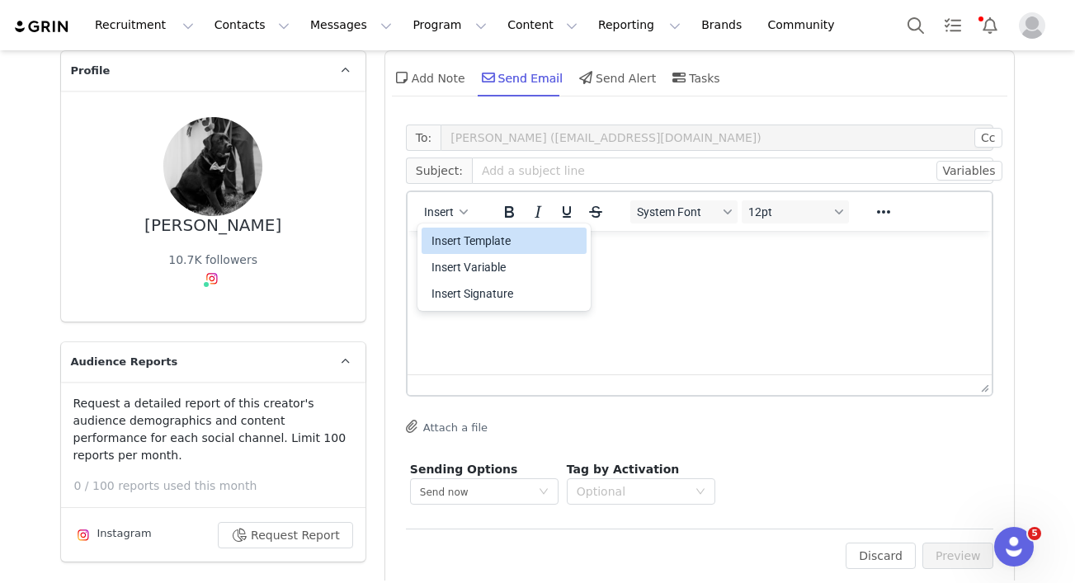
click at [454, 242] on div "Insert Template" at bounding box center [506, 241] width 149 height 20
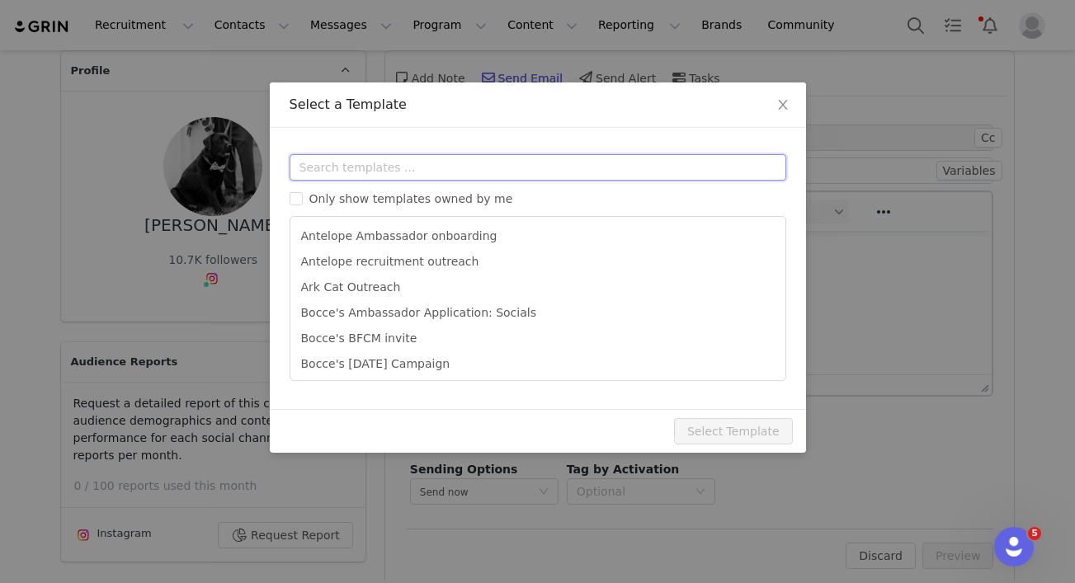
click at [425, 172] on input "text" at bounding box center [538, 167] width 497 height 26
type input "j"
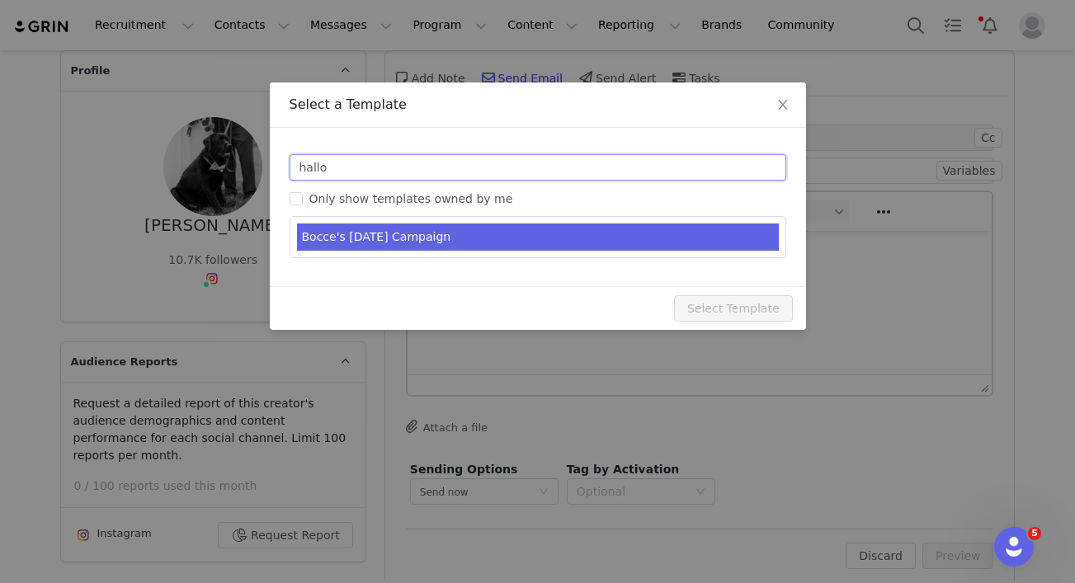
type input "hallo"
type input "Join the Bocce's [DATE] Campaign! 🎃"
click at [449, 229] on li "Bocce's [DATE] Campaign" at bounding box center [538, 237] width 482 height 27
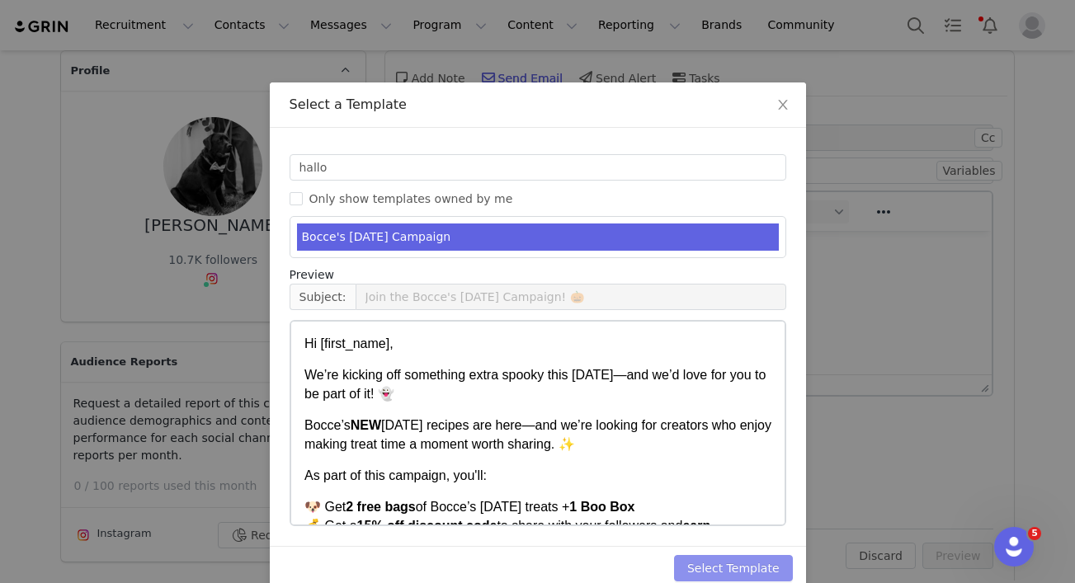
click at [731, 566] on button "Select Template" at bounding box center [733, 568] width 119 height 26
type input "Join the Bocce's [DATE] Campaign! 🎃"
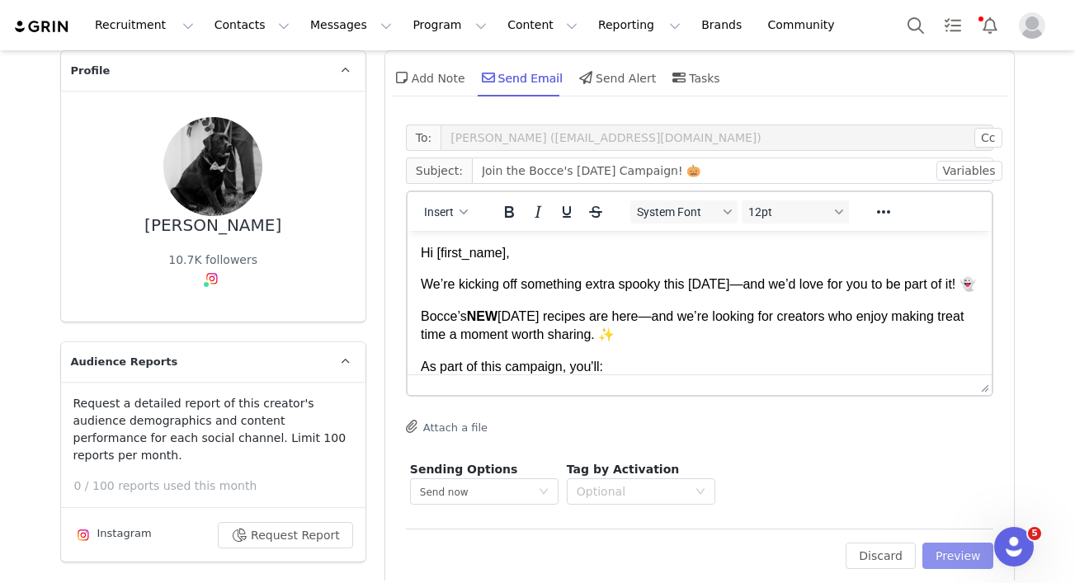
click at [941, 547] on button "Preview" at bounding box center [959, 556] width 72 height 26
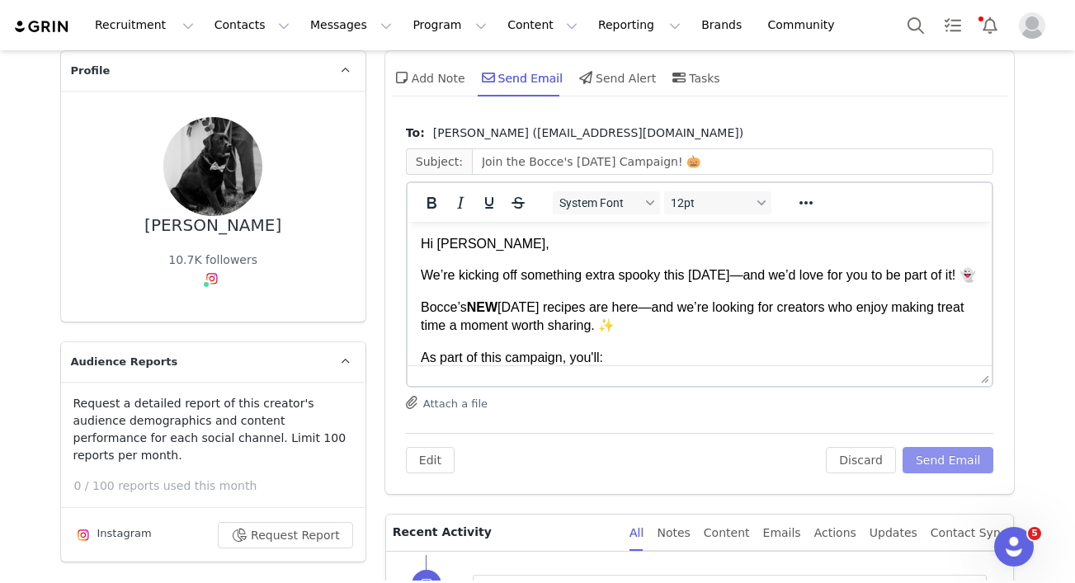
click at [960, 455] on button "Send Email" at bounding box center [949, 460] width 92 height 26
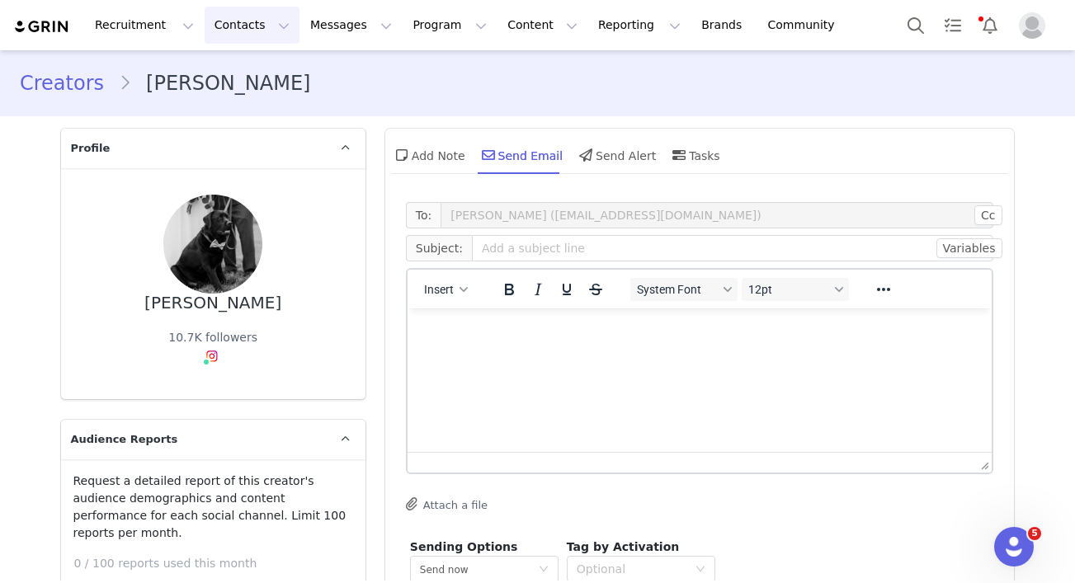
click at [217, 29] on button "Contacts Contacts" at bounding box center [252, 25] width 95 height 37
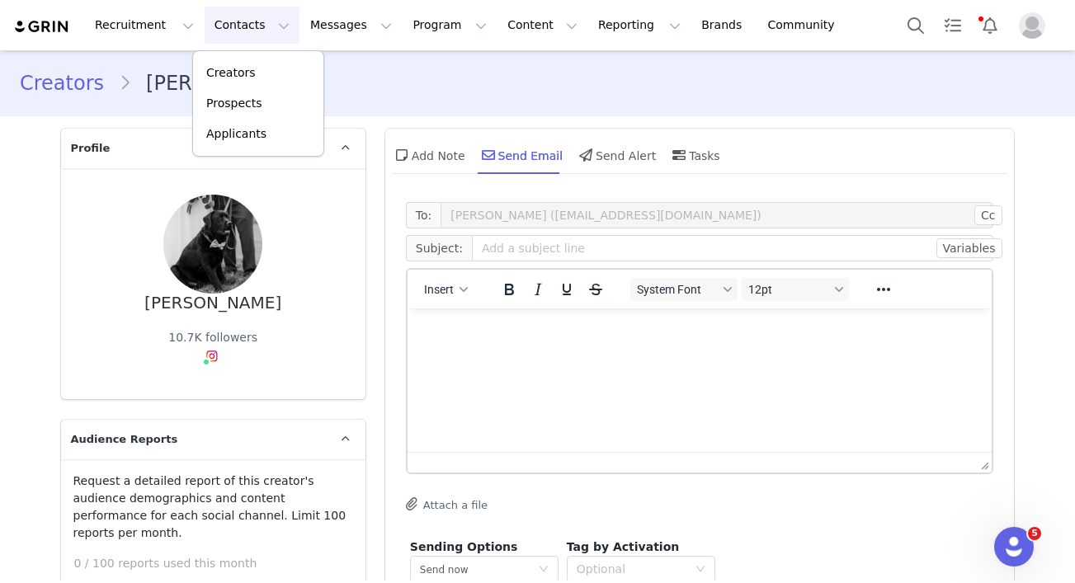
click at [425, 94] on div "Creators [PERSON_NAME]" at bounding box center [538, 83] width 1036 height 30
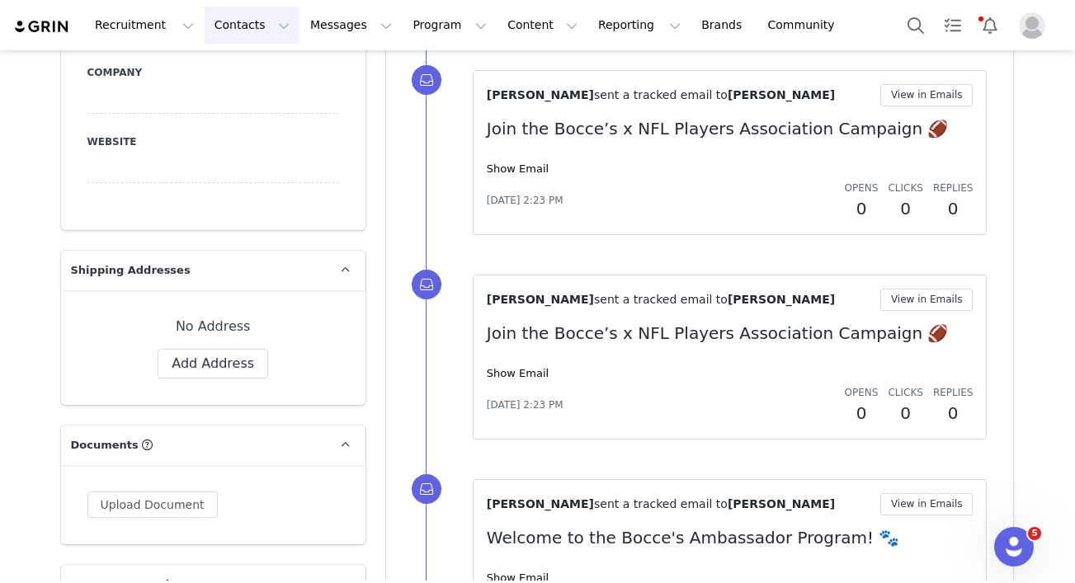
scroll to position [2001, 0]
